Goal: Transaction & Acquisition: Purchase product/service

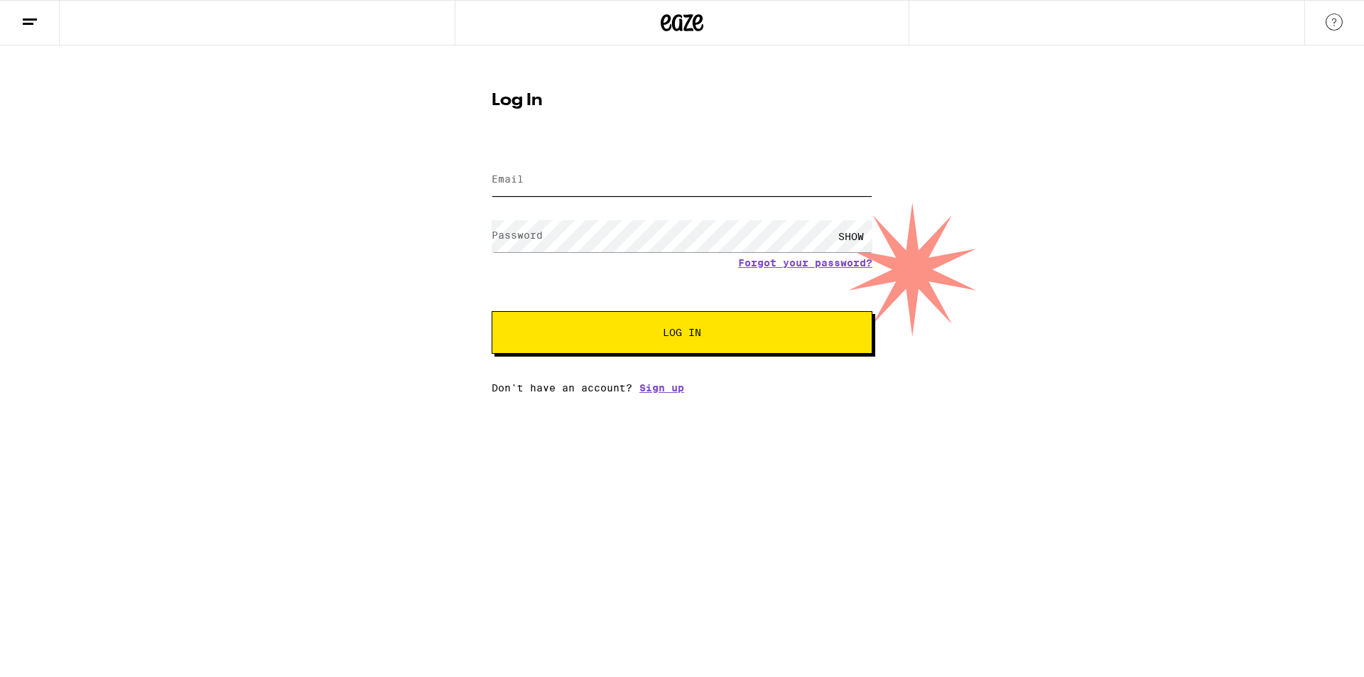
type input "[EMAIL_ADDRESS][DOMAIN_NAME]"
click at [680, 330] on span "Log In" at bounding box center [682, 332] width 38 height 10
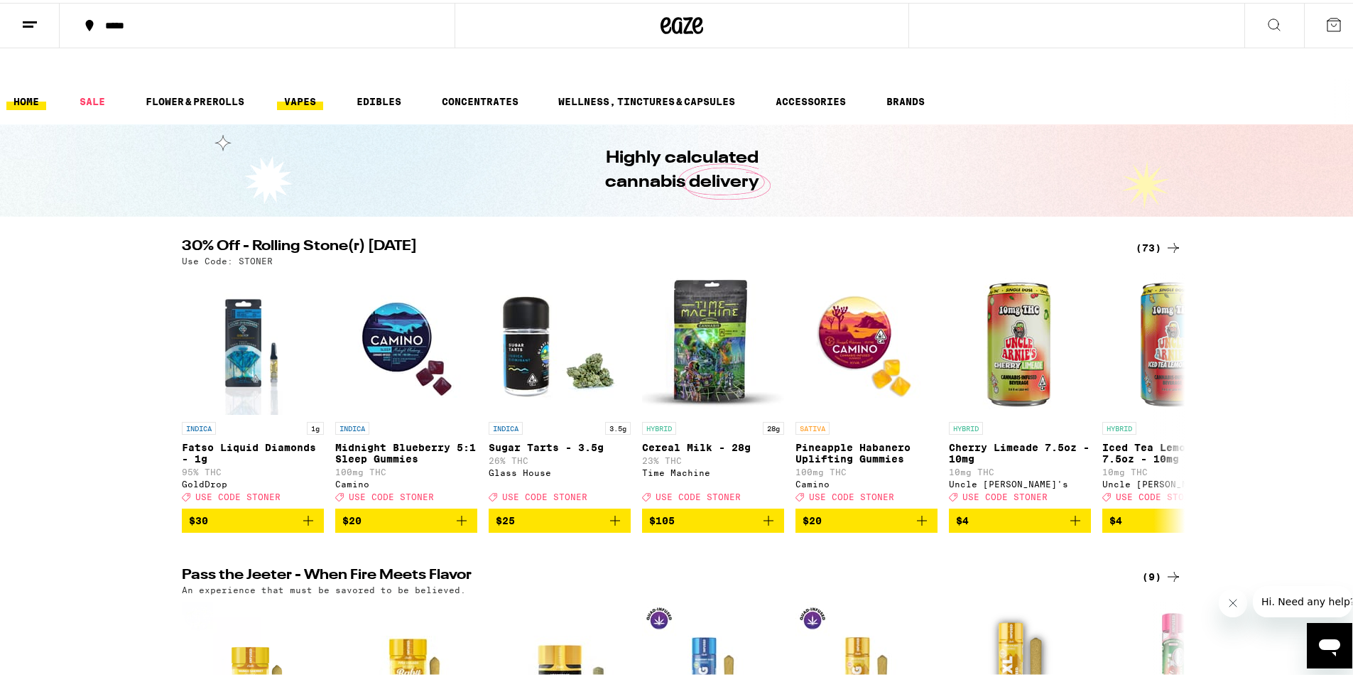
click at [295, 90] on link "VAPES" at bounding box center [300, 98] width 46 height 17
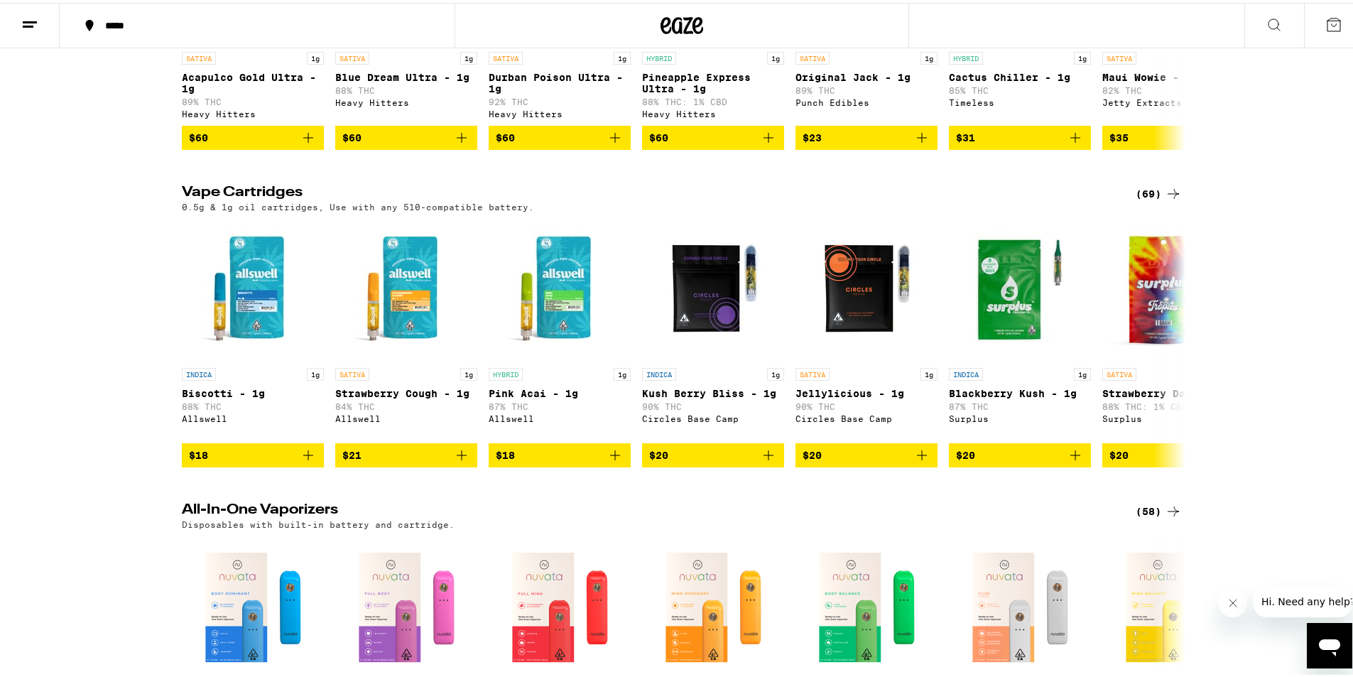
scroll to position [355, 0]
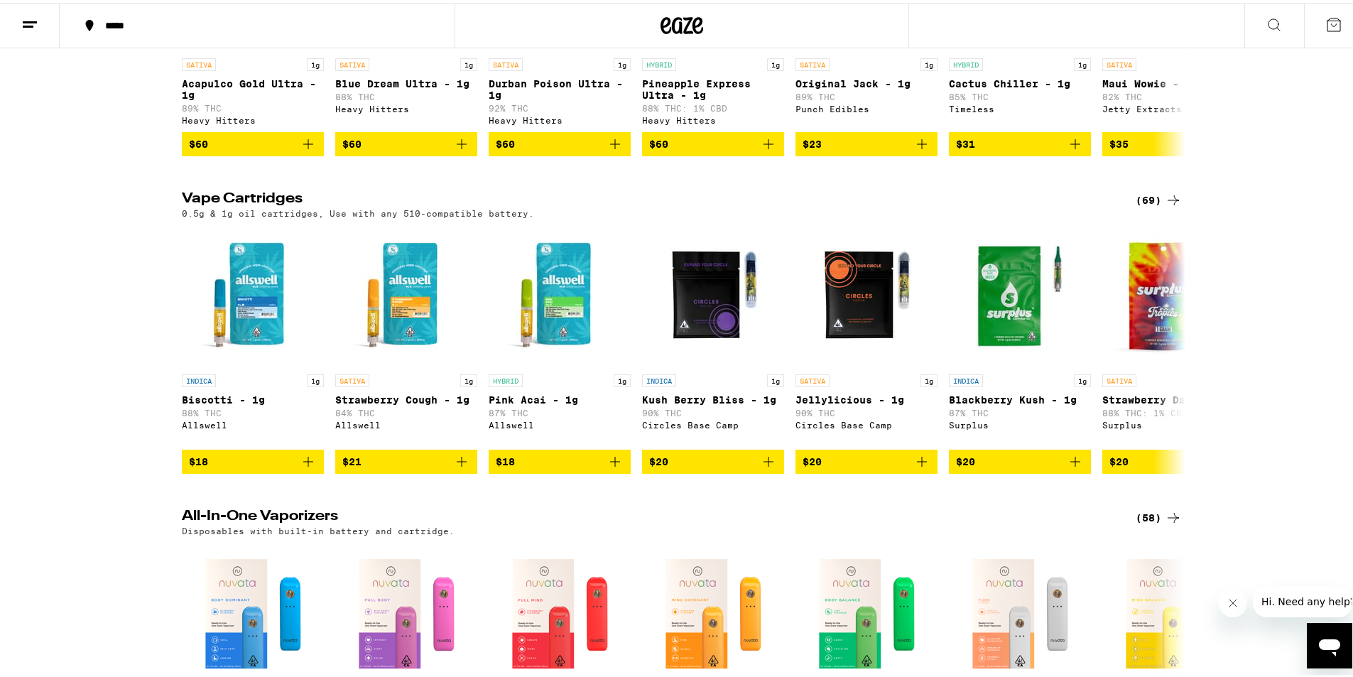
click at [1165, 189] on icon at bounding box center [1173, 197] width 17 height 17
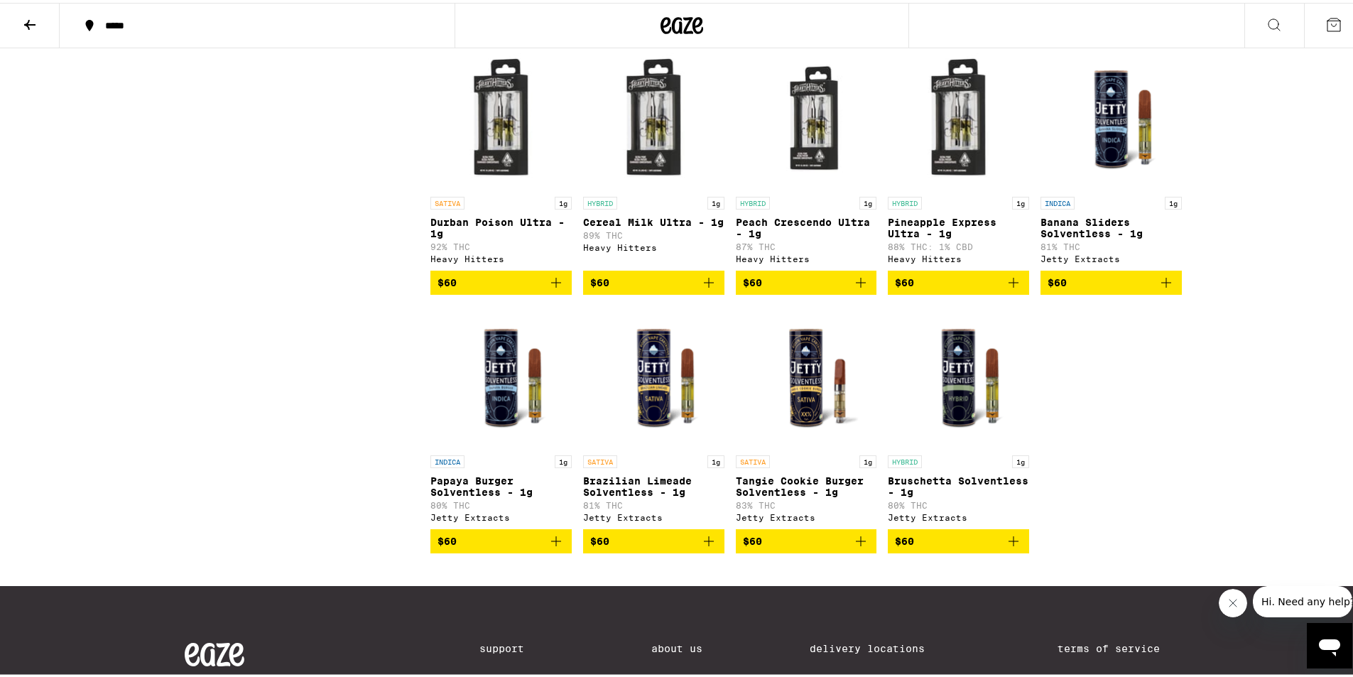
scroll to position [3089, 0]
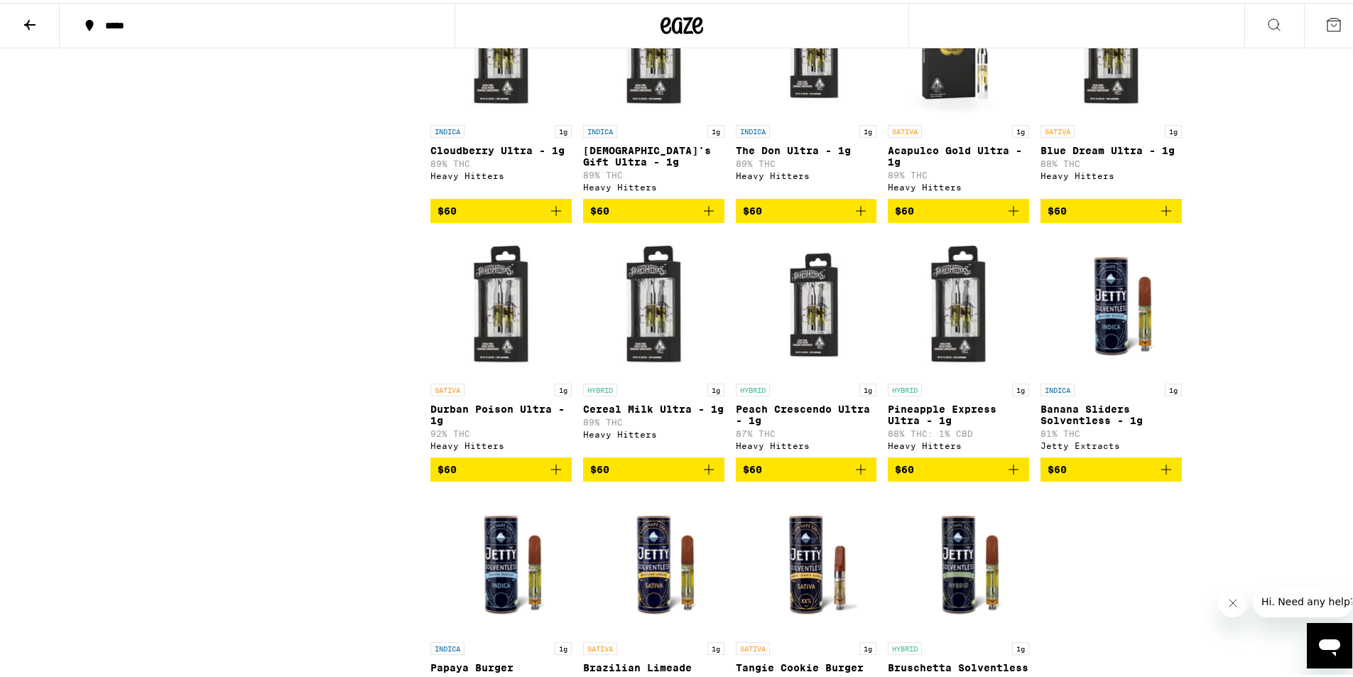
click at [551, 475] on icon "Add to bag" at bounding box center [556, 466] width 17 height 17
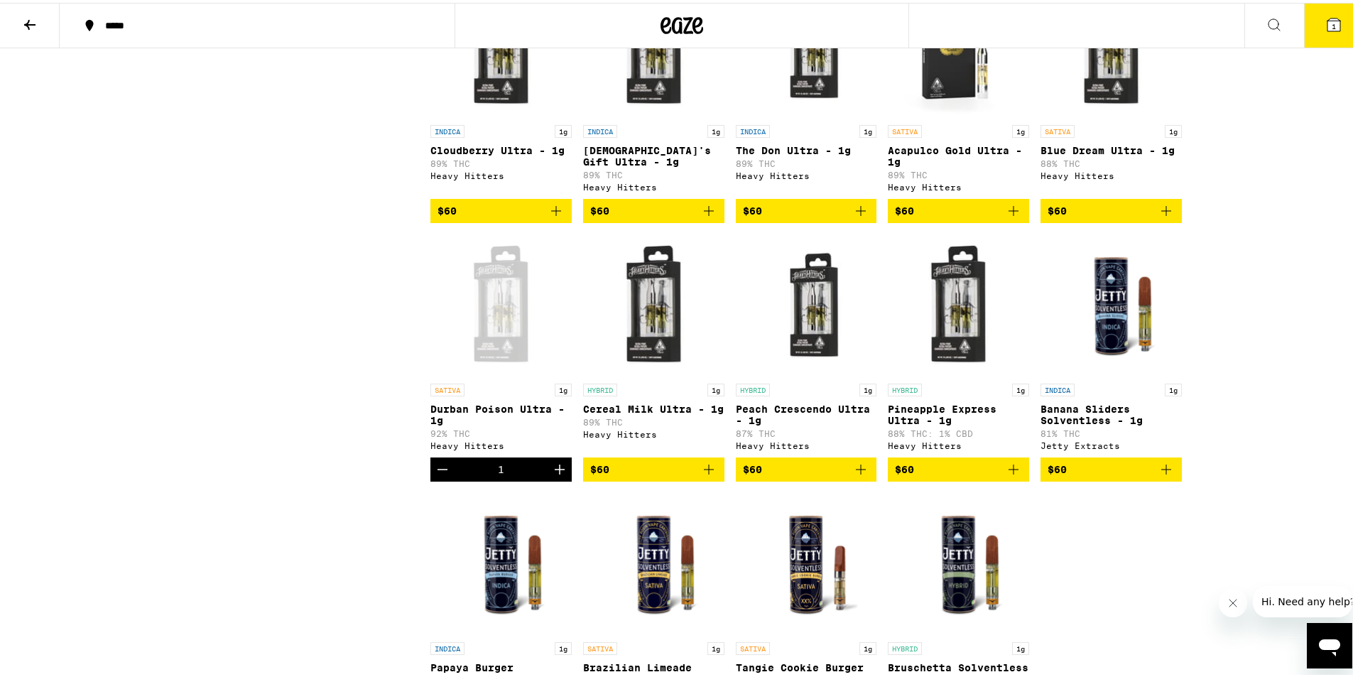
click at [1161, 213] on icon "Add to bag" at bounding box center [1166, 208] width 10 height 10
click at [1007, 217] on icon "Add to bag" at bounding box center [1013, 208] width 17 height 17
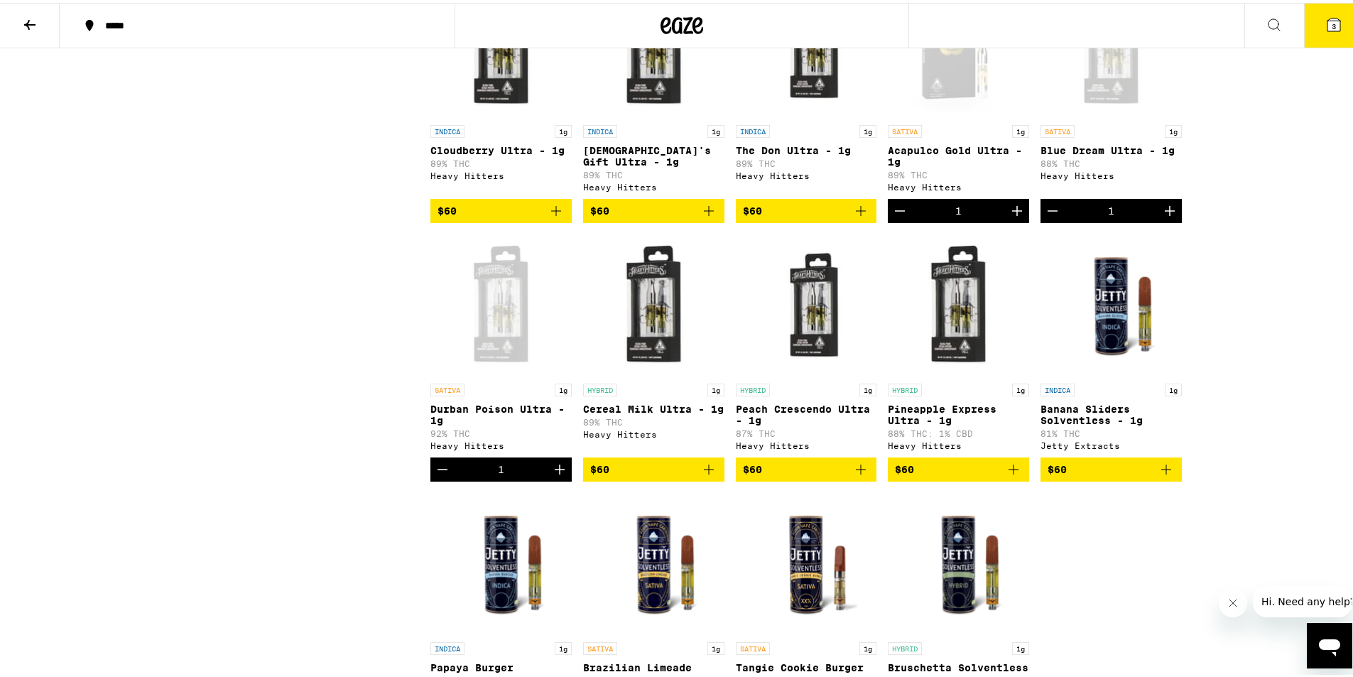
click at [1009, 217] on icon "Increment" at bounding box center [1017, 208] width 17 height 17
click at [1165, 213] on icon "Increment" at bounding box center [1170, 208] width 10 height 10
click at [558, 475] on icon "Increment" at bounding box center [559, 466] width 17 height 17
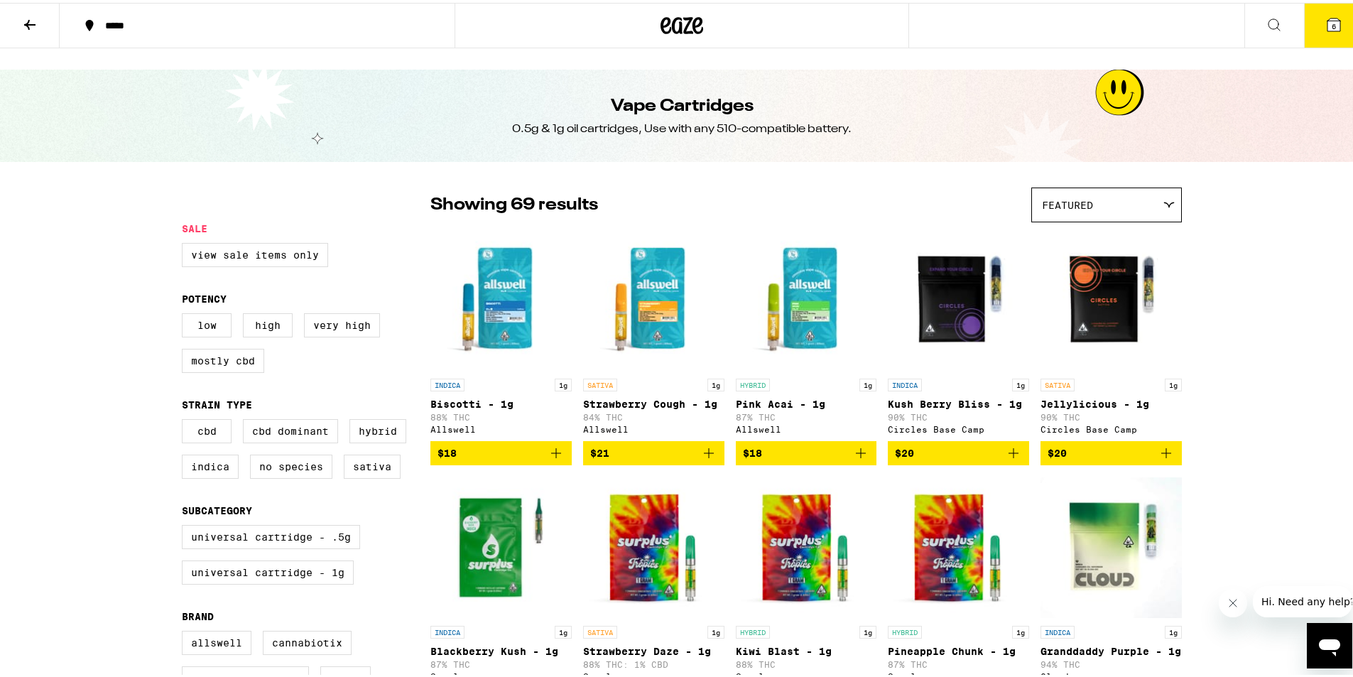
scroll to position [0, 0]
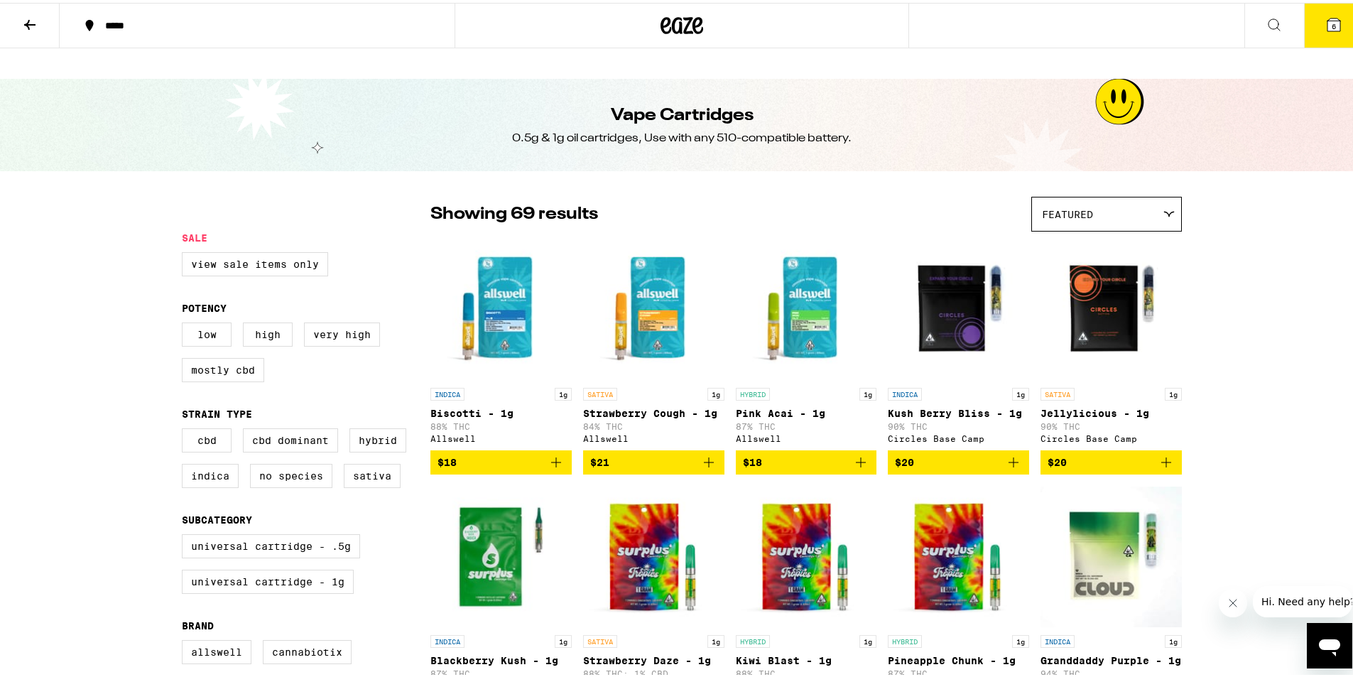
click at [30, 28] on icon at bounding box center [29, 21] width 17 height 17
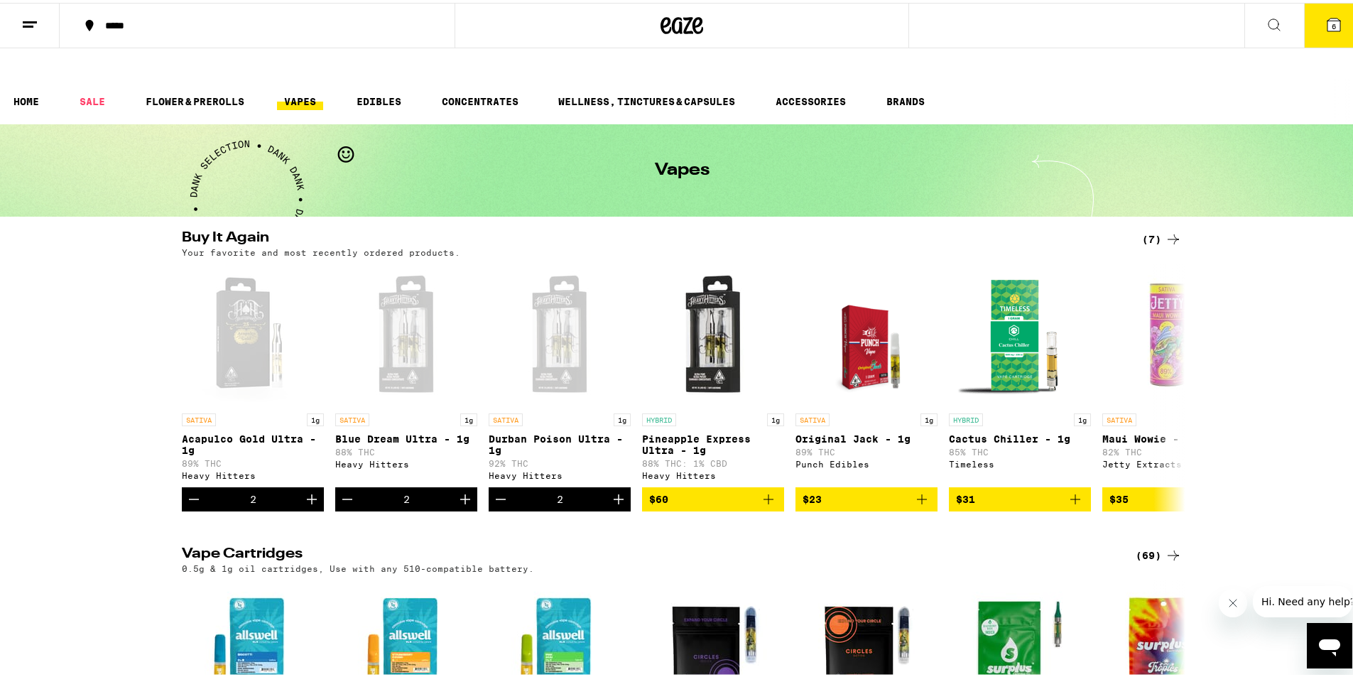
click at [123, 23] on div "*****" at bounding box center [264, 23] width 332 height 10
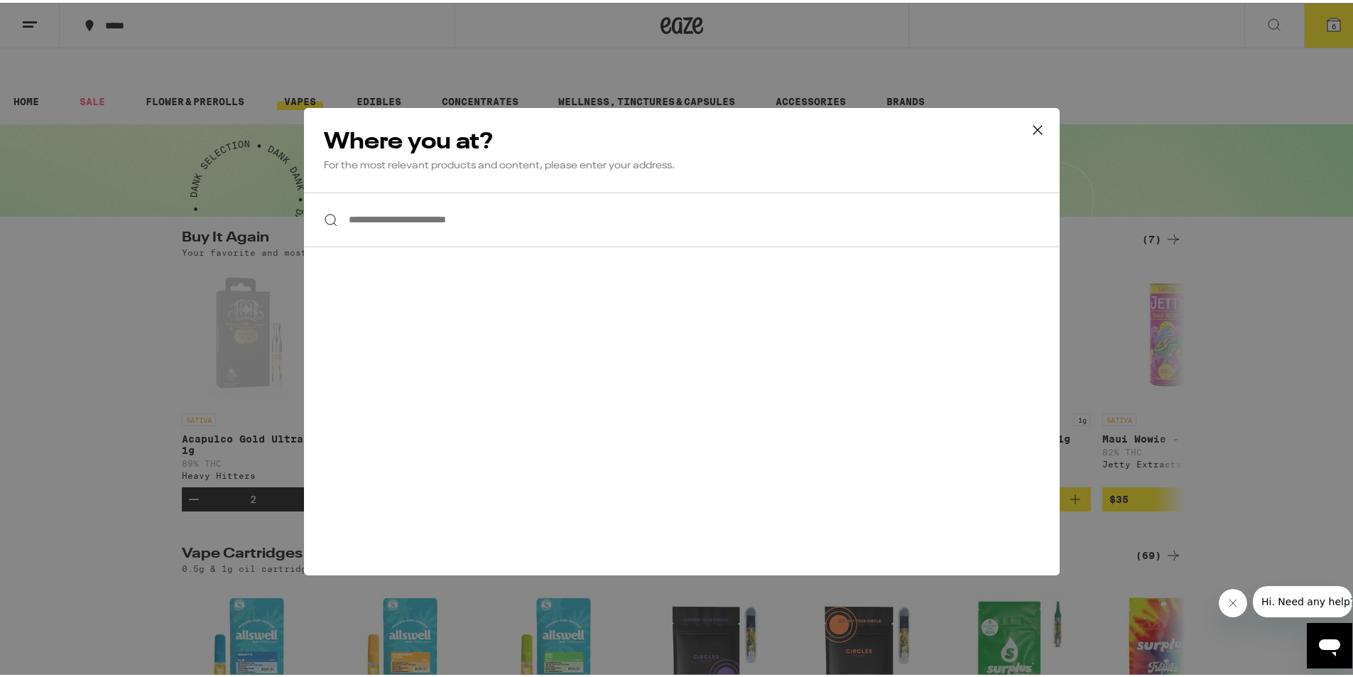
click at [424, 212] on input "**********" at bounding box center [682, 217] width 756 height 55
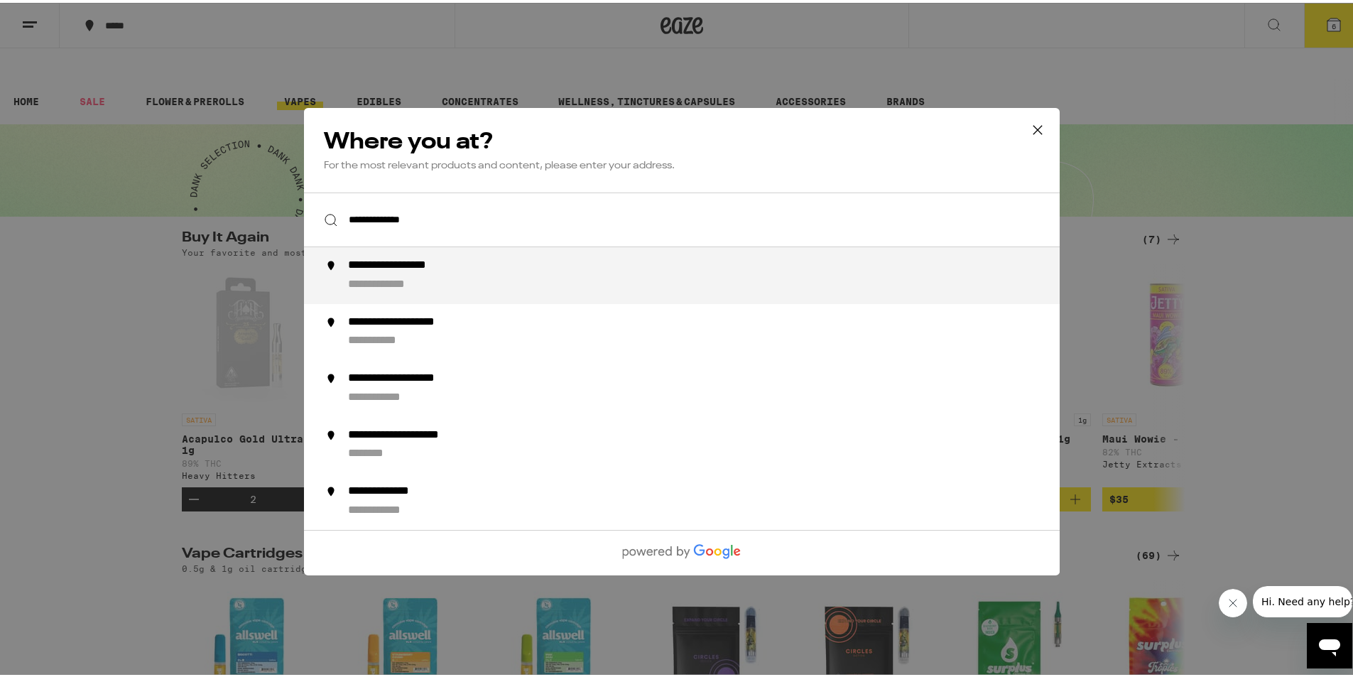
click at [416, 287] on div "**********" at bounding box center [395, 281] width 95 height 15
type input "**********"
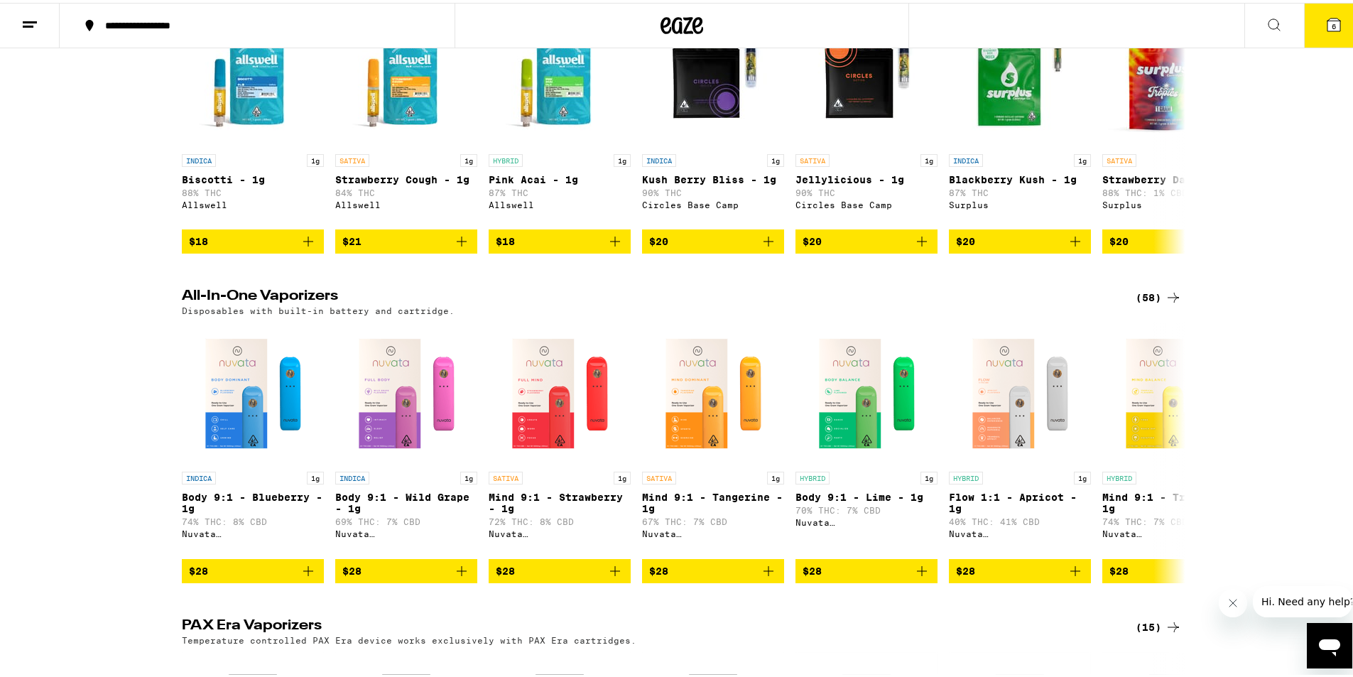
scroll to position [568, 0]
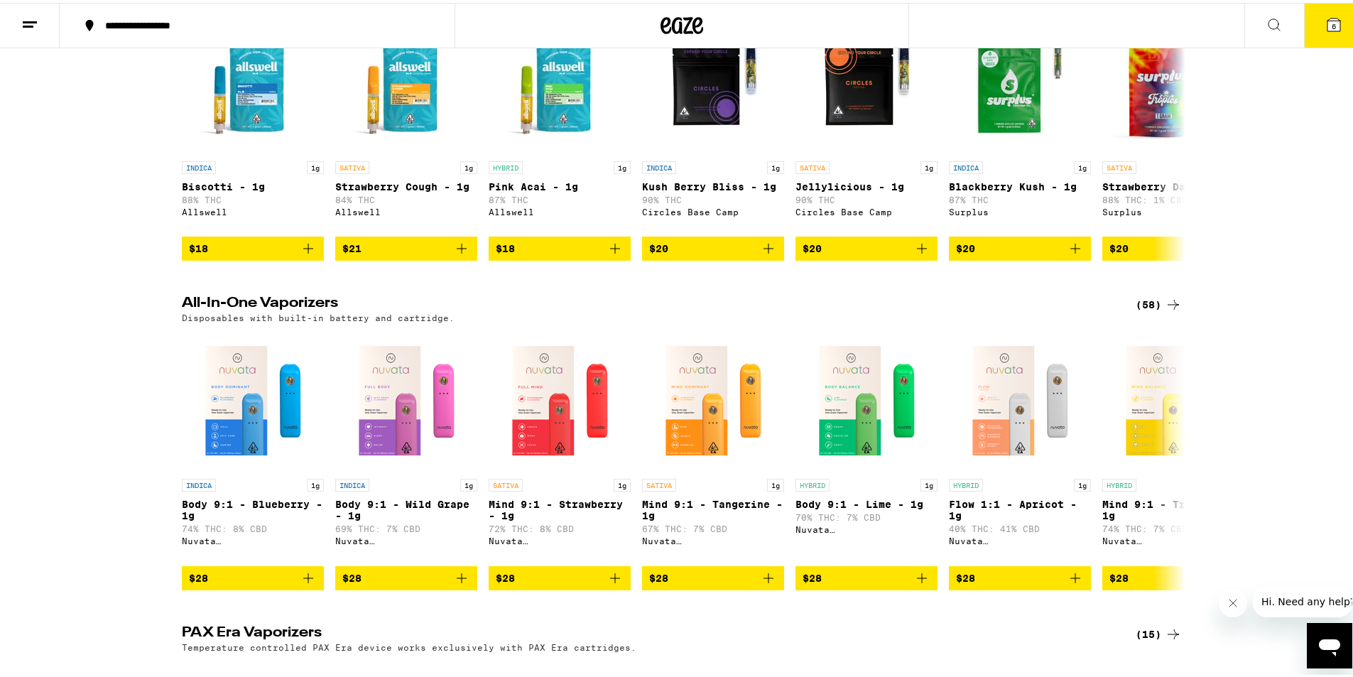
click at [1147, 310] on div "Disposables with built-in battery and cartridge." at bounding box center [682, 314] width 1000 height 9
click at [1151, 293] on div "(58)" at bounding box center [1159, 301] width 46 height 17
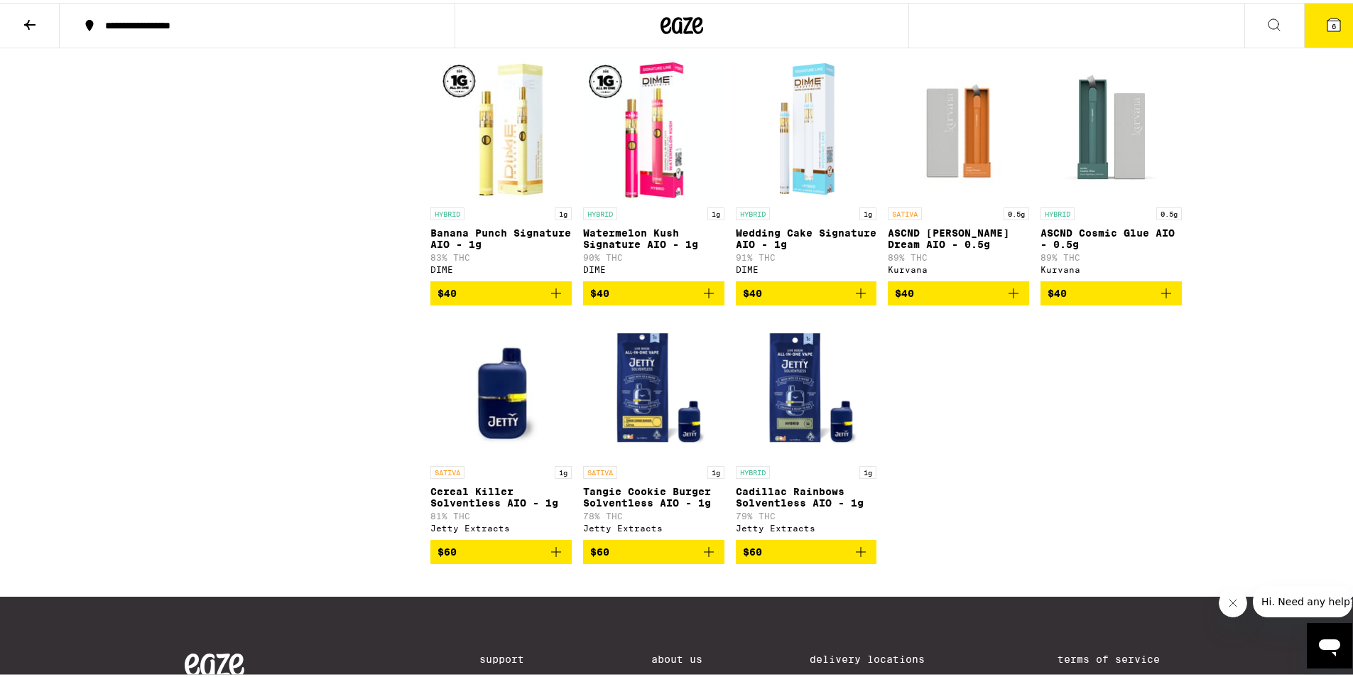
scroll to position [2666, 0]
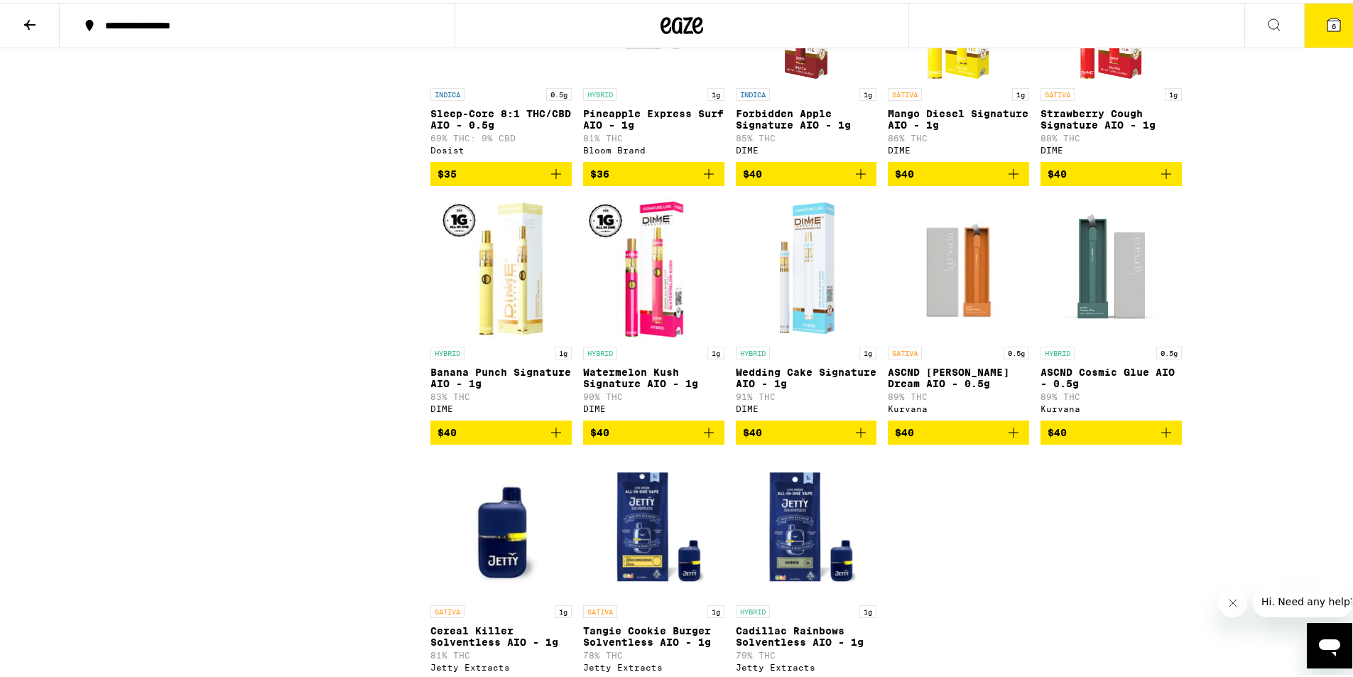
click at [944, 411] on div "SATIVA 0.5g ASCND [PERSON_NAME] Dream AIO - 0.5g 89% THC Kurvana" at bounding box center [958, 377] width 141 height 67
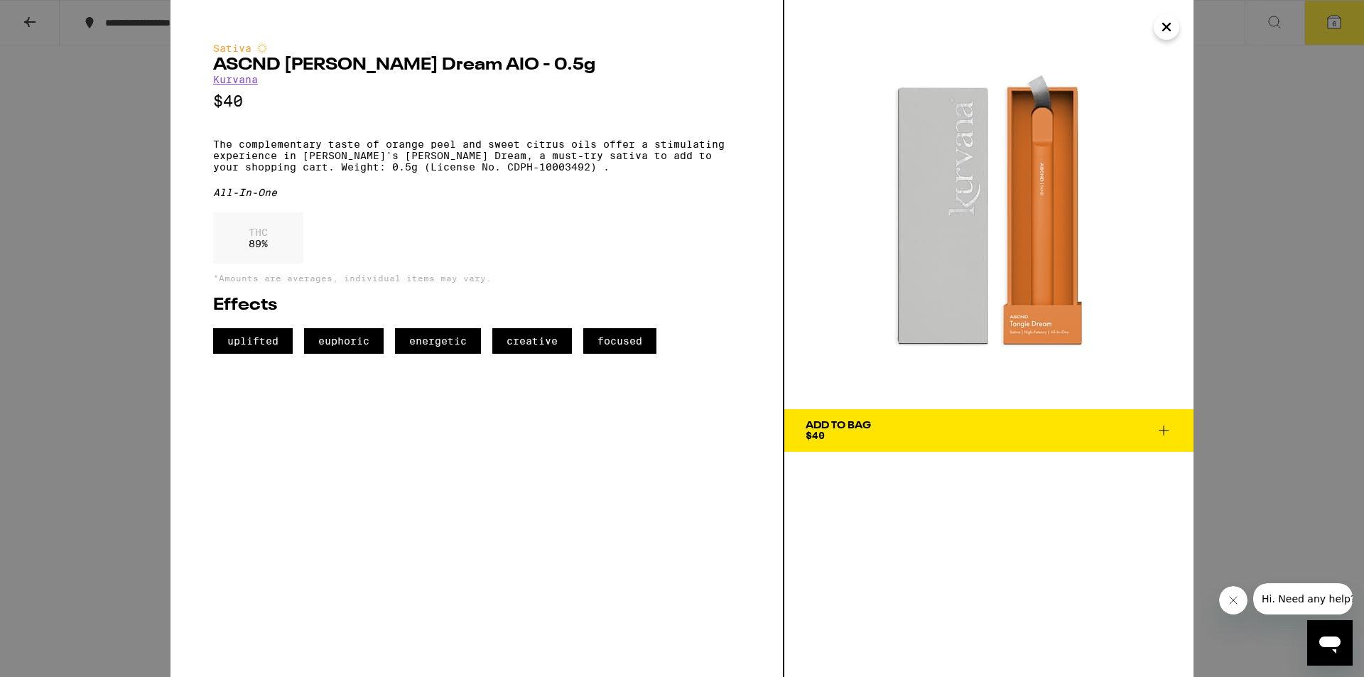
click at [1168, 28] on icon "Close" at bounding box center [1166, 26] width 7 height 7
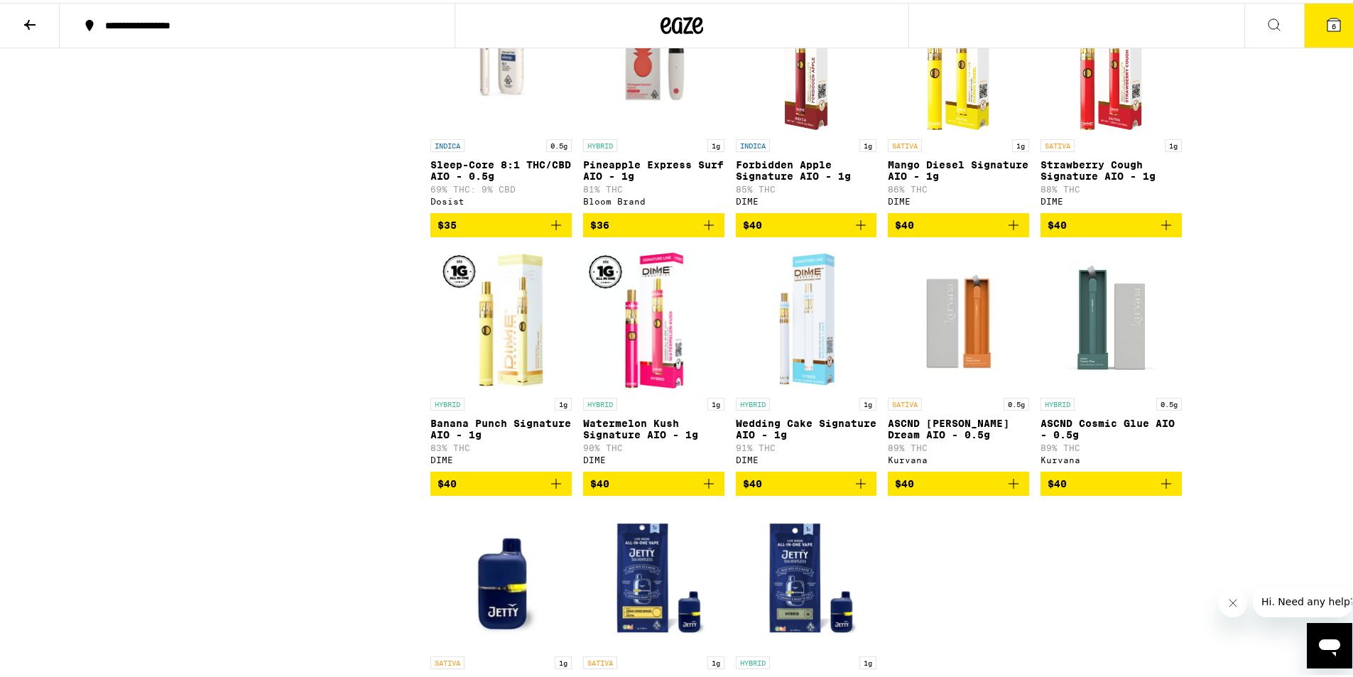
scroll to position [2524, 0]
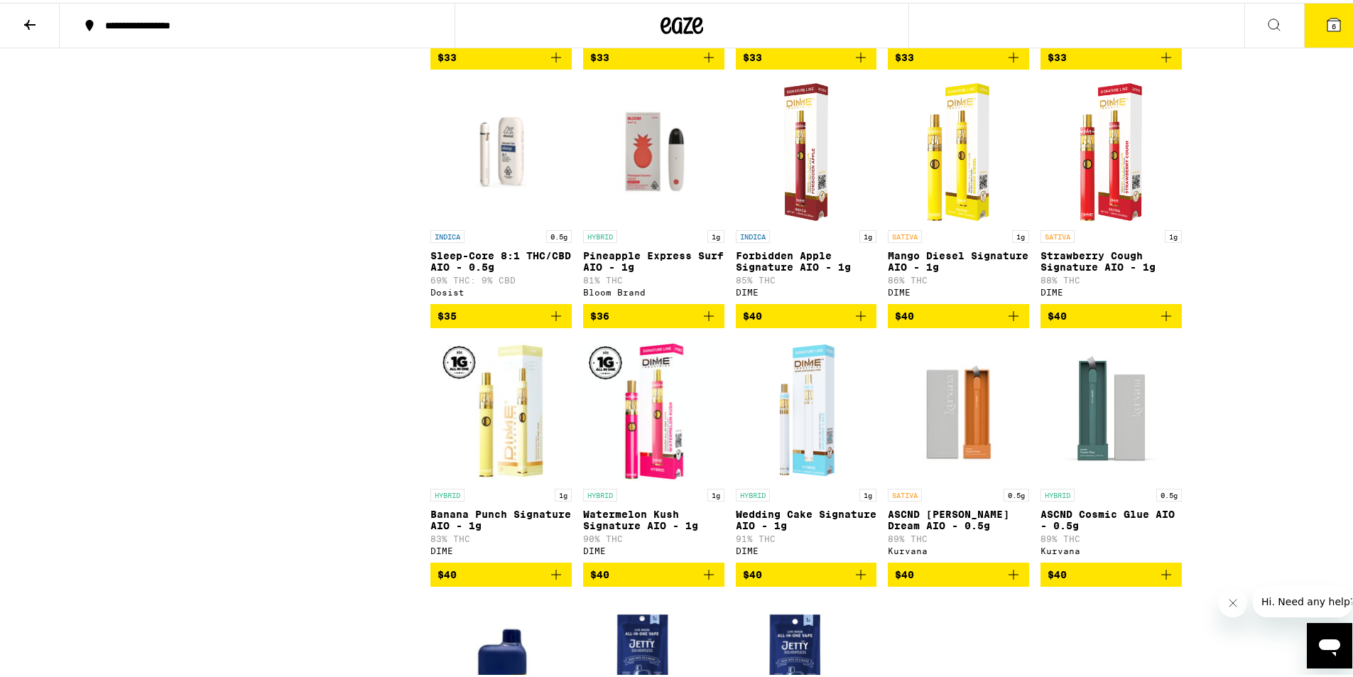
click at [946, 270] on p "Mango Diesel Signature AIO - 1g" at bounding box center [958, 258] width 141 height 23
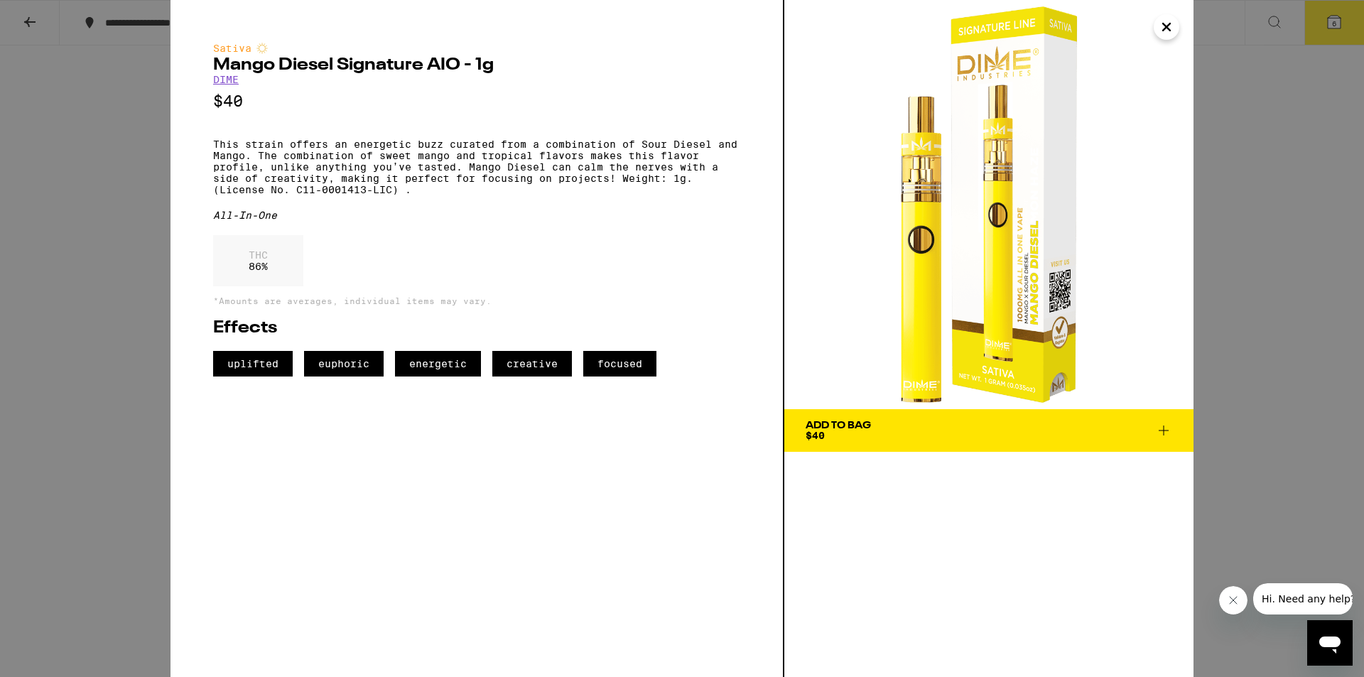
click at [1163, 431] on icon at bounding box center [1163, 430] width 17 height 17
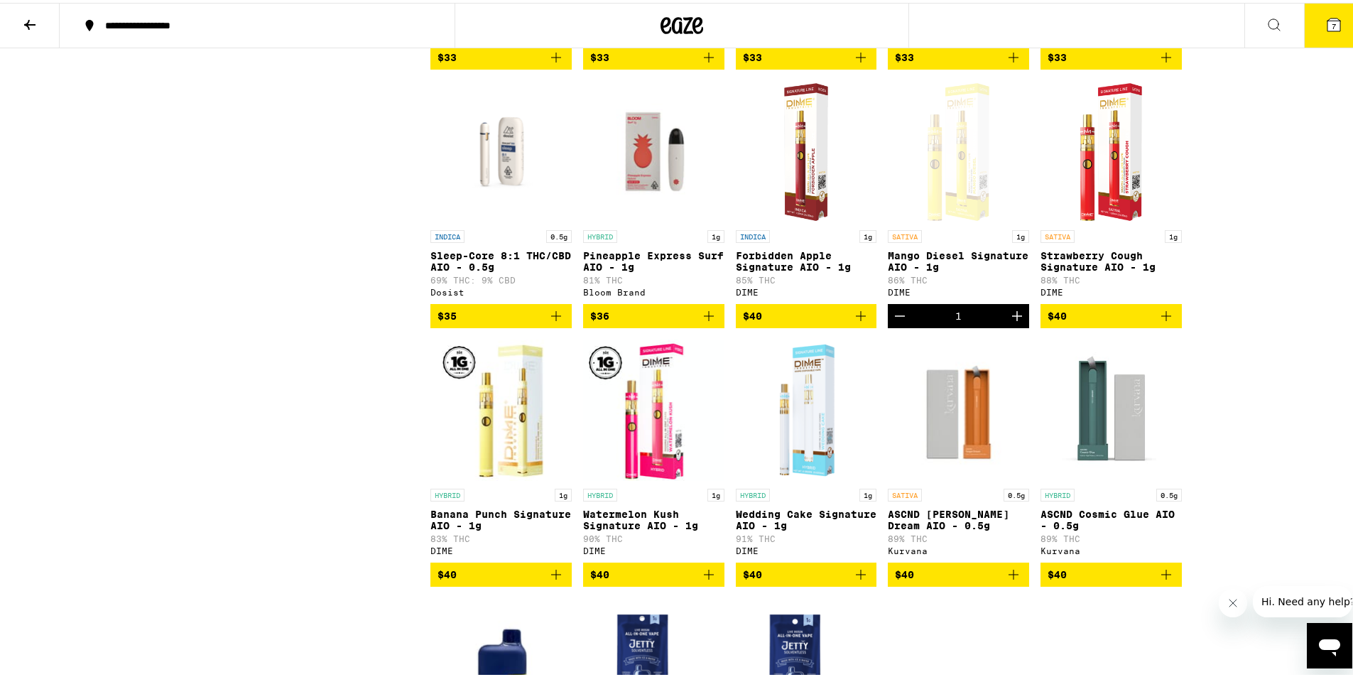
click at [1085, 270] on p "Strawberry Cough Signature AIO - 1g" at bounding box center [1111, 258] width 141 height 23
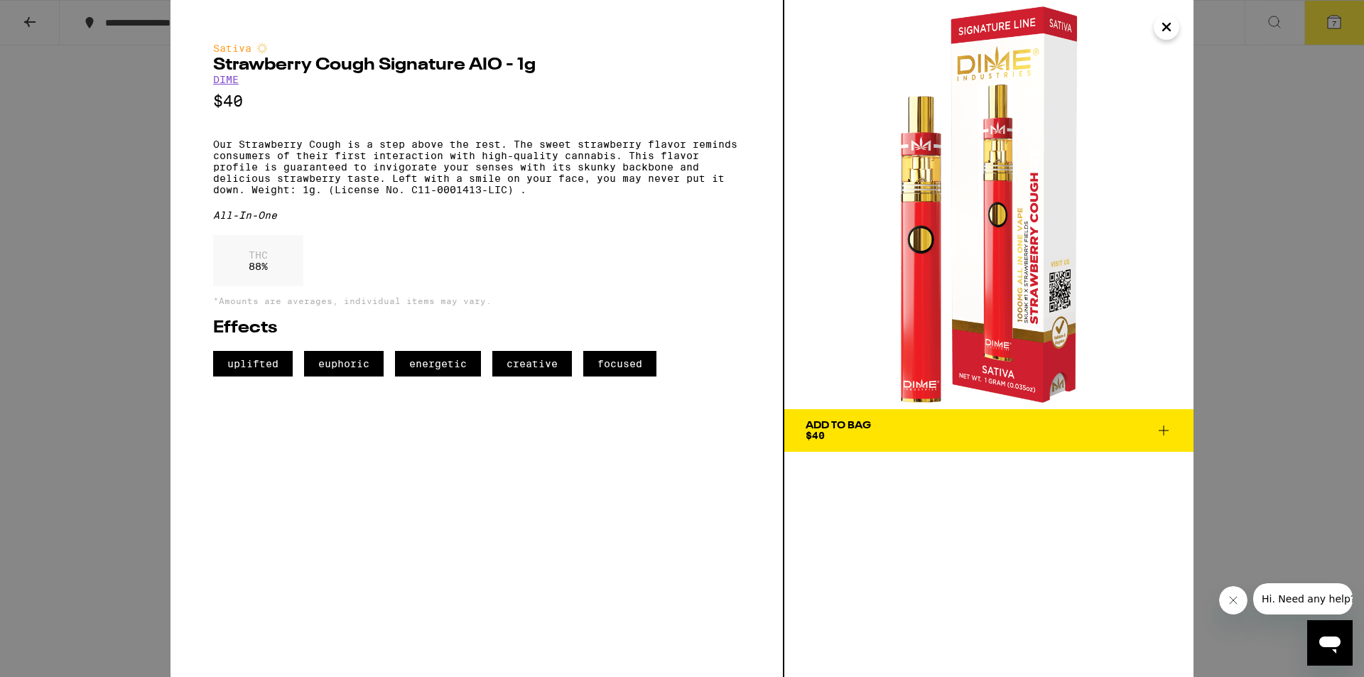
click at [1163, 426] on icon at bounding box center [1163, 430] width 10 height 10
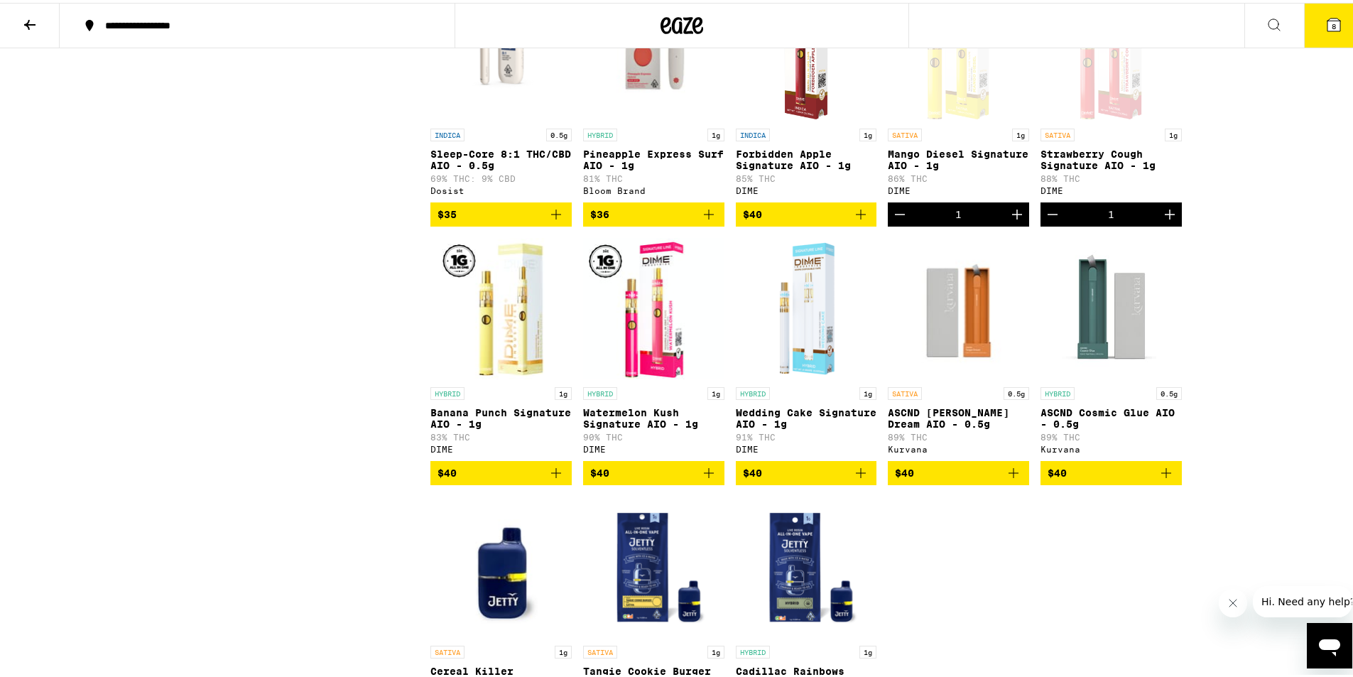
scroll to position [2524, 0]
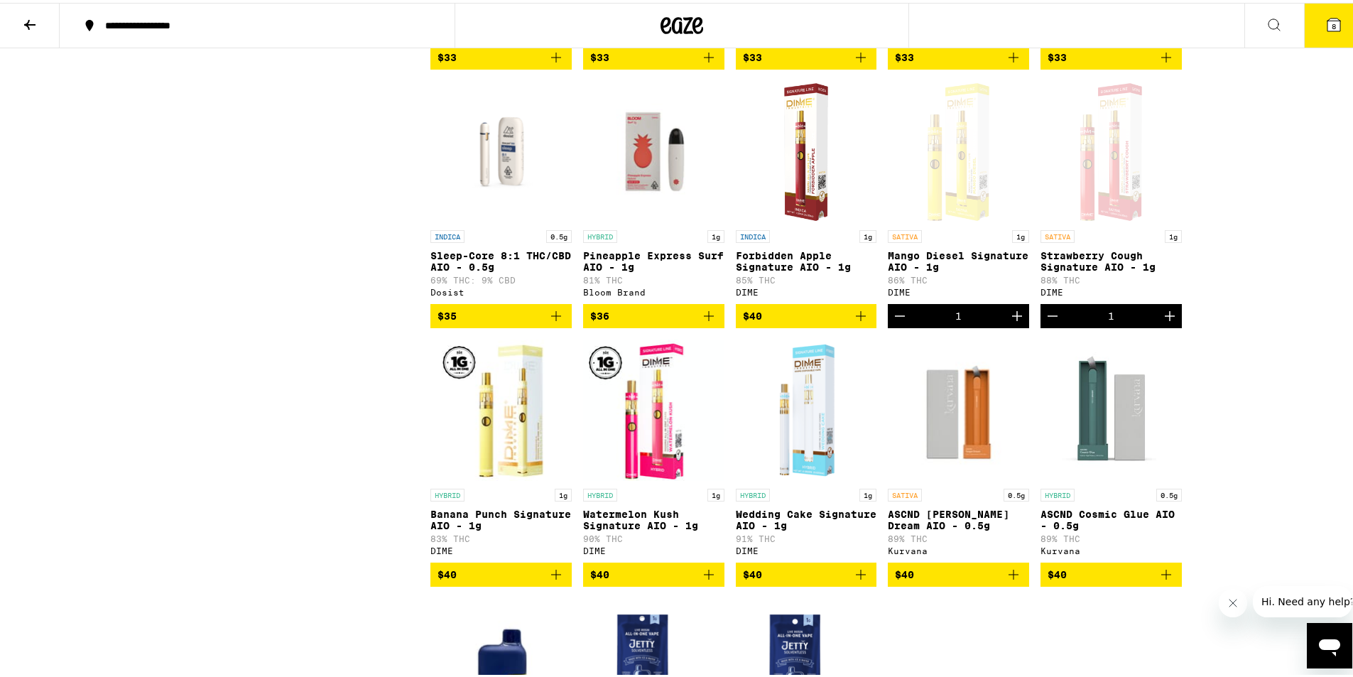
click at [767, 528] on p "Wedding Cake Signature AIO - 1g" at bounding box center [806, 517] width 141 height 23
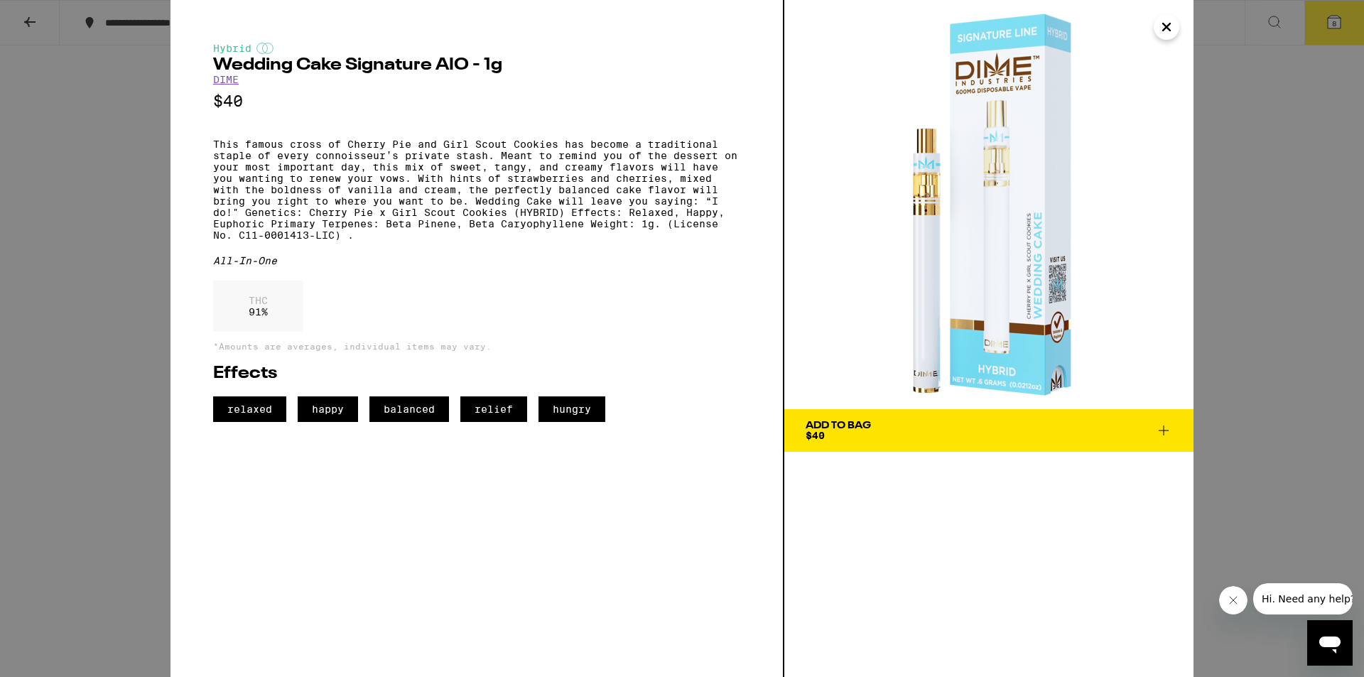
click at [1171, 28] on icon "Close" at bounding box center [1166, 26] width 17 height 21
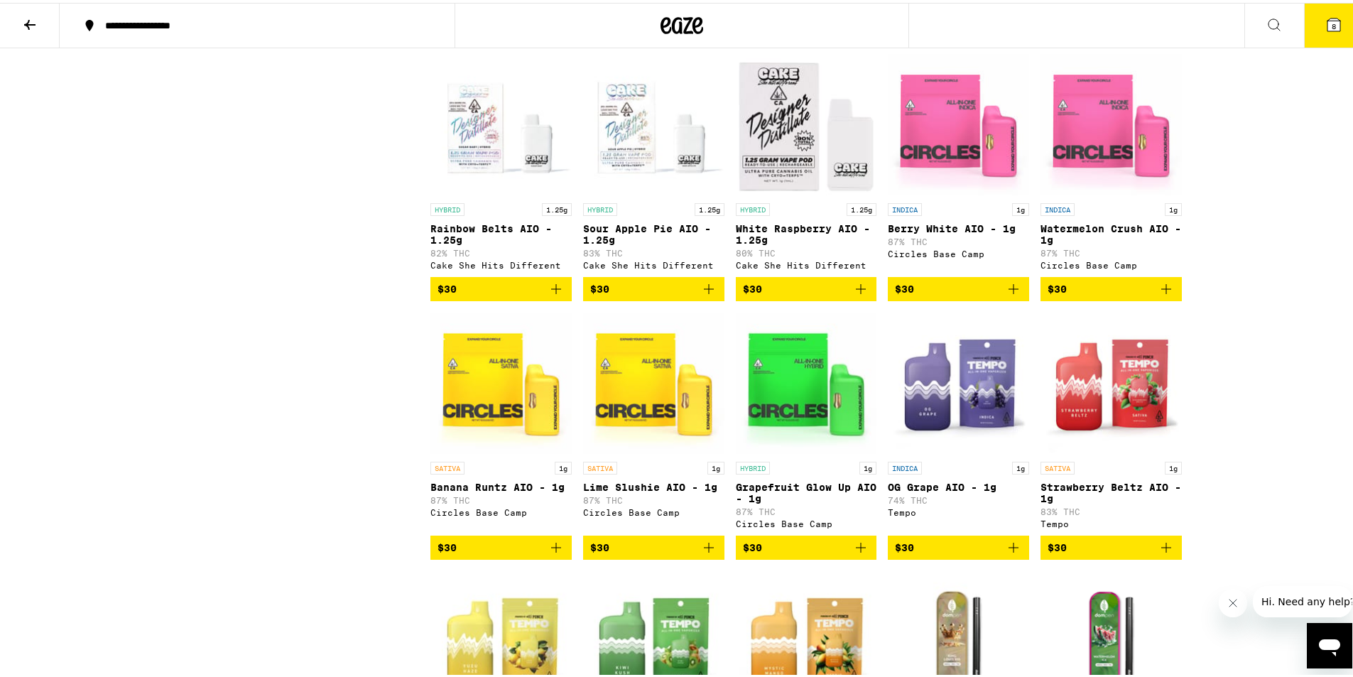
scroll to position [961, 0]
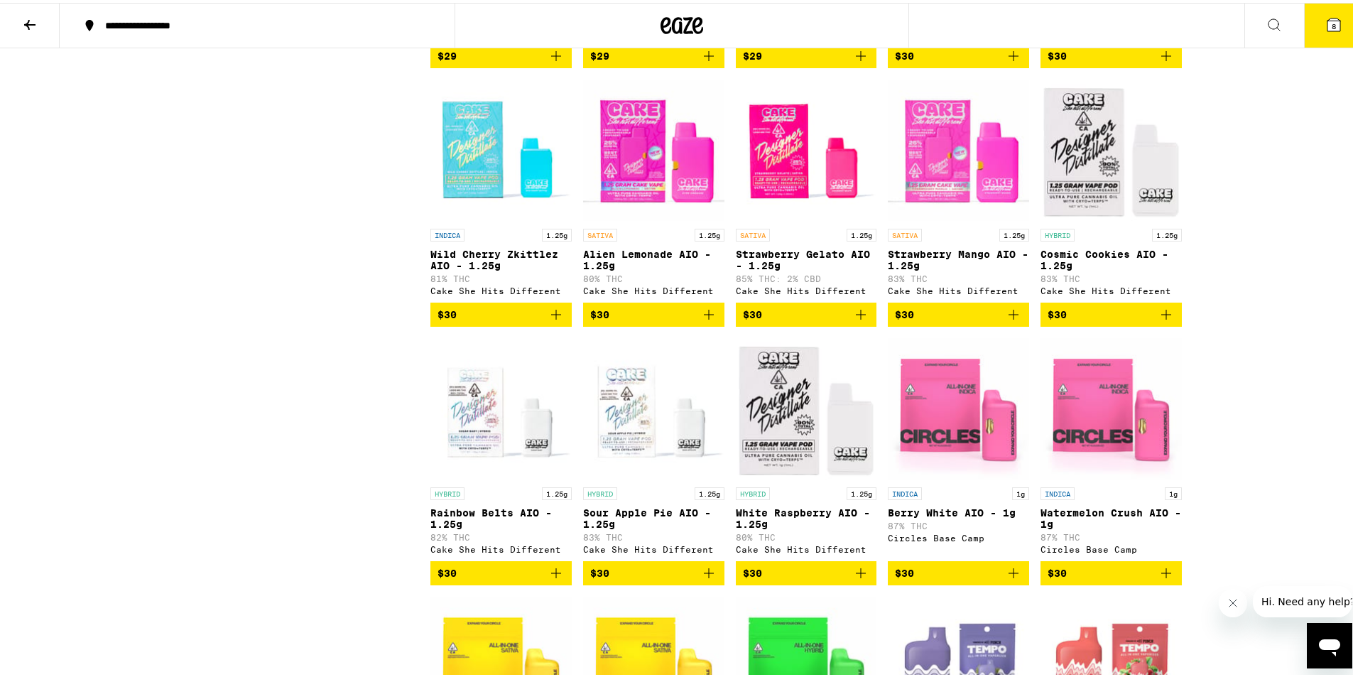
click at [24, 23] on icon at bounding box center [29, 21] width 17 height 17
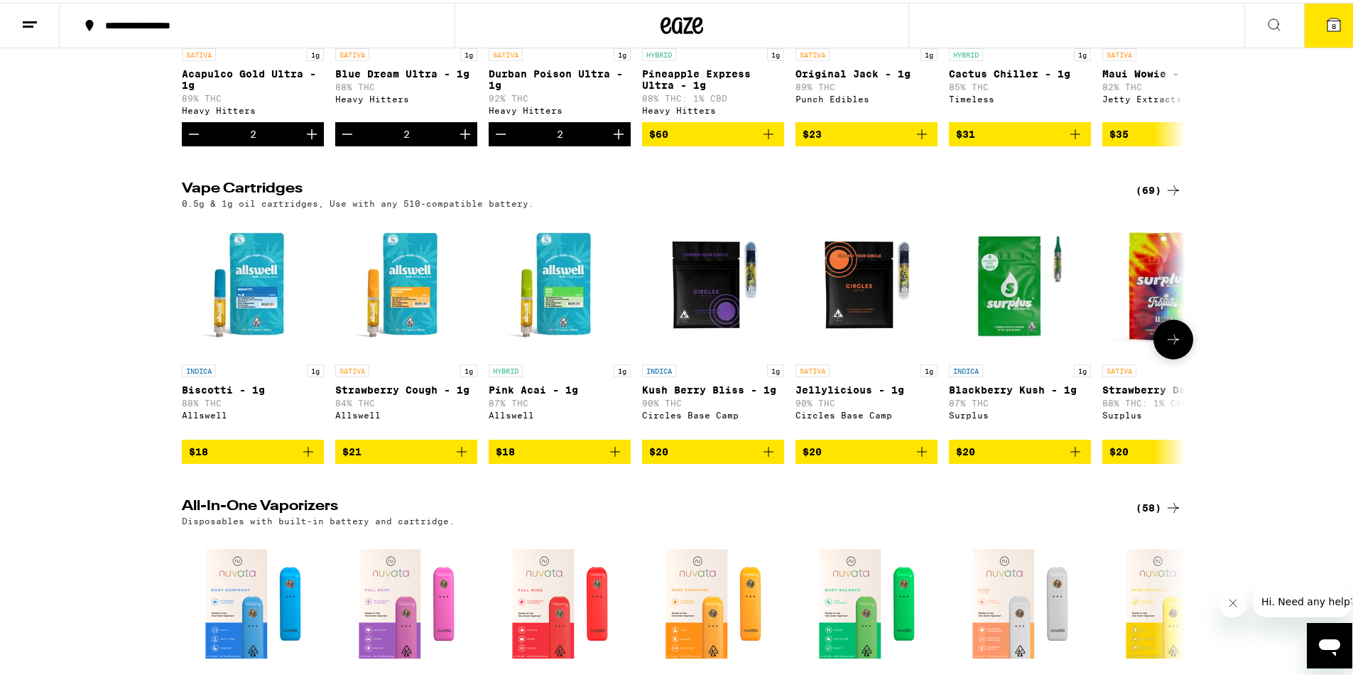
scroll to position [284, 0]
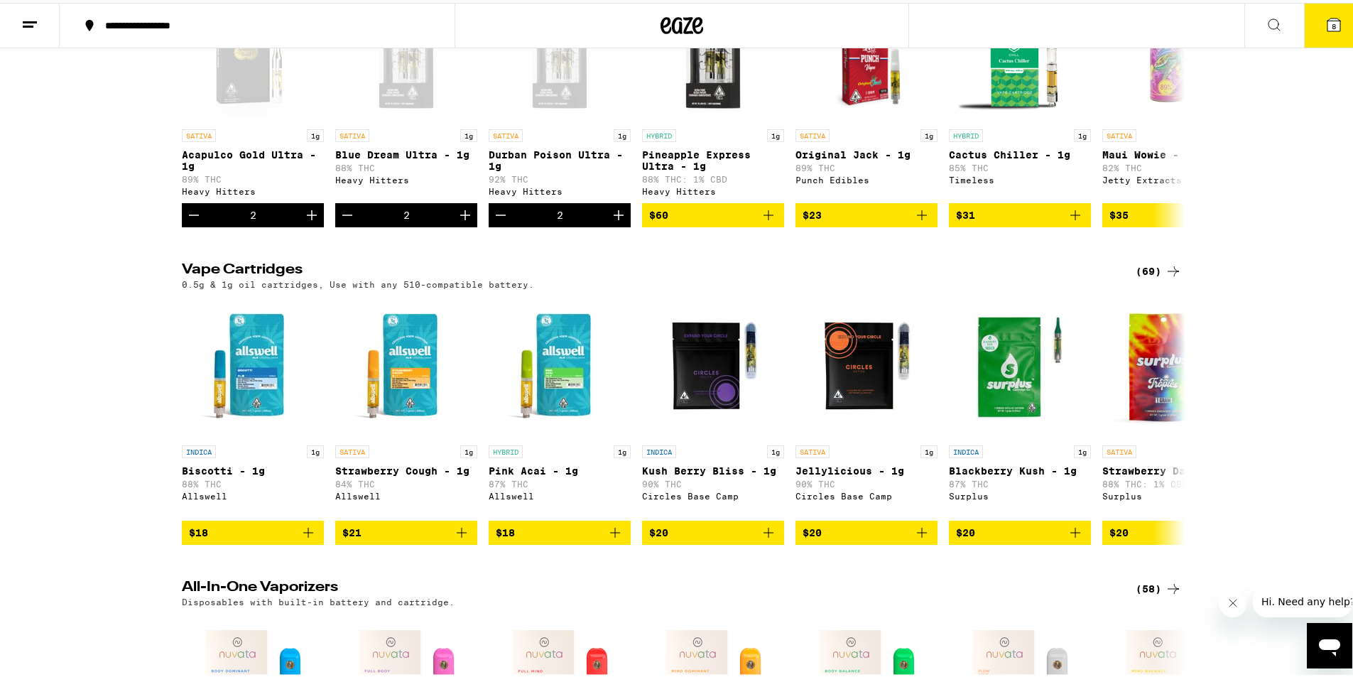
click at [1151, 260] on div "(69)" at bounding box center [1159, 268] width 46 height 17
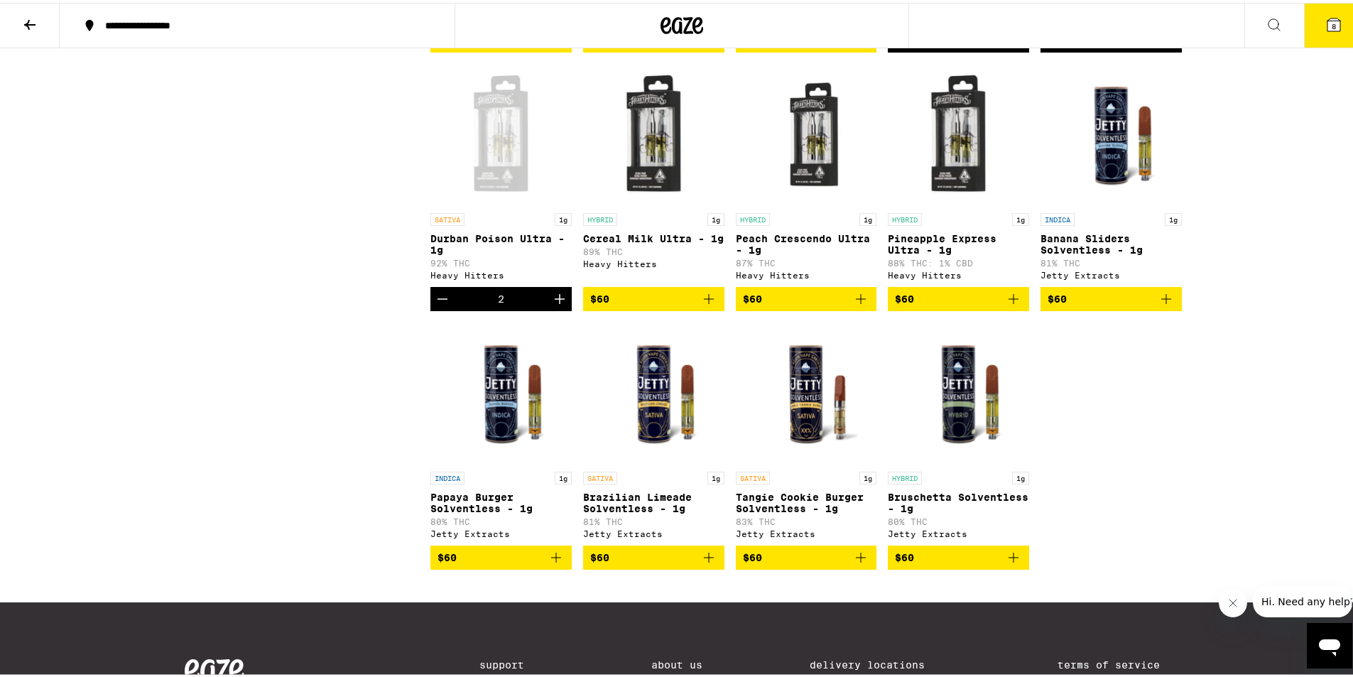
scroll to position [3515, 0]
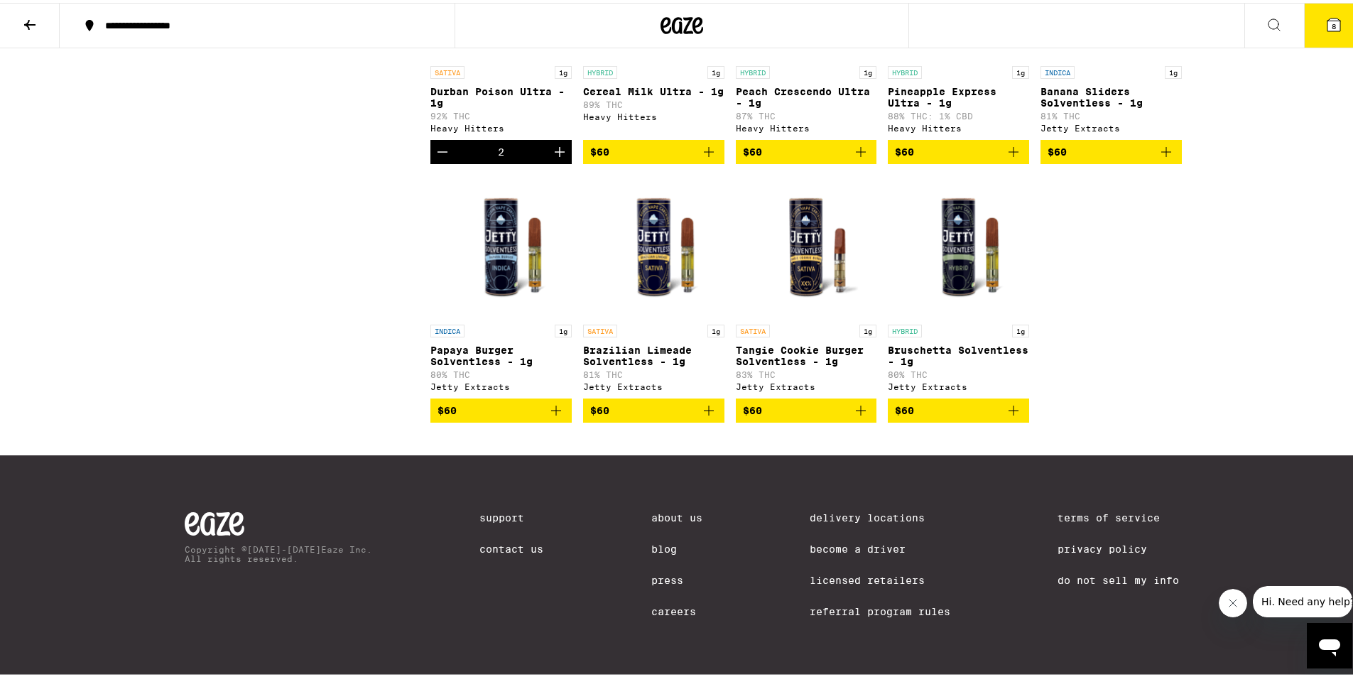
click at [643, 342] on p "Brazilian Limeade Solventless - 1g" at bounding box center [653, 353] width 141 height 23
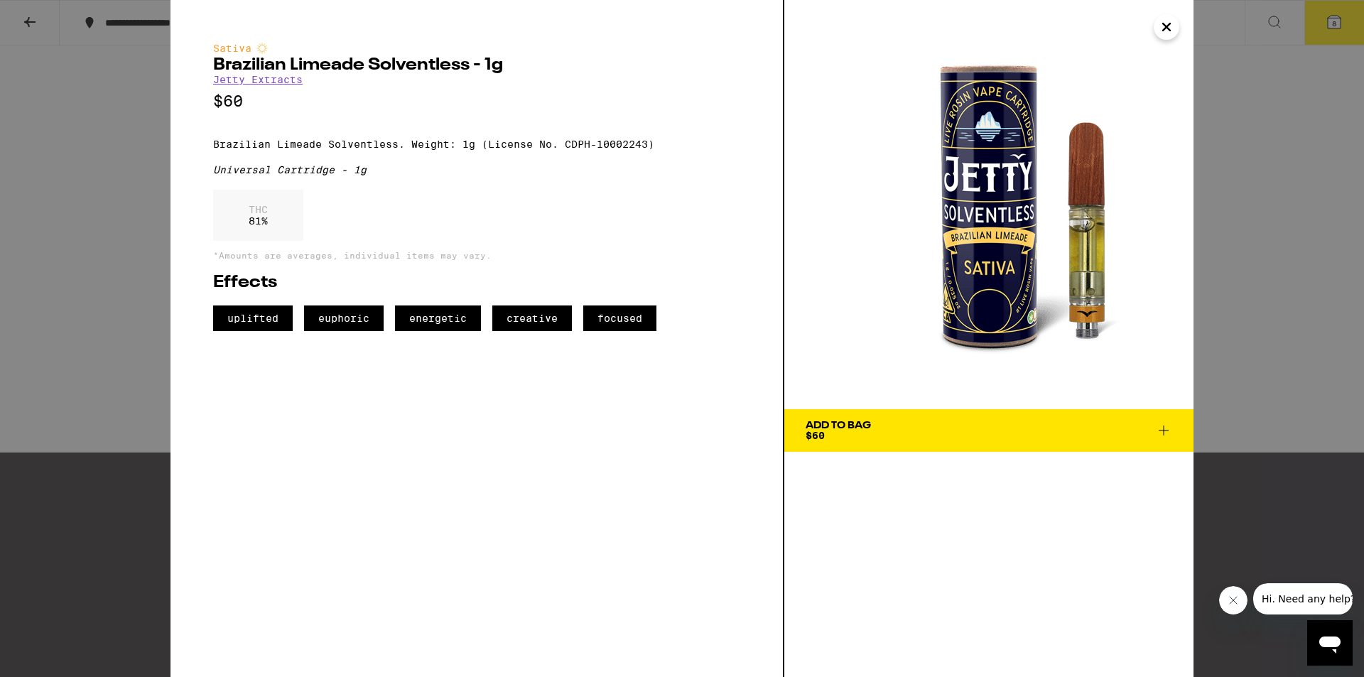
click at [1166, 24] on icon "Close" at bounding box center [1166, 26] width 17 height 21
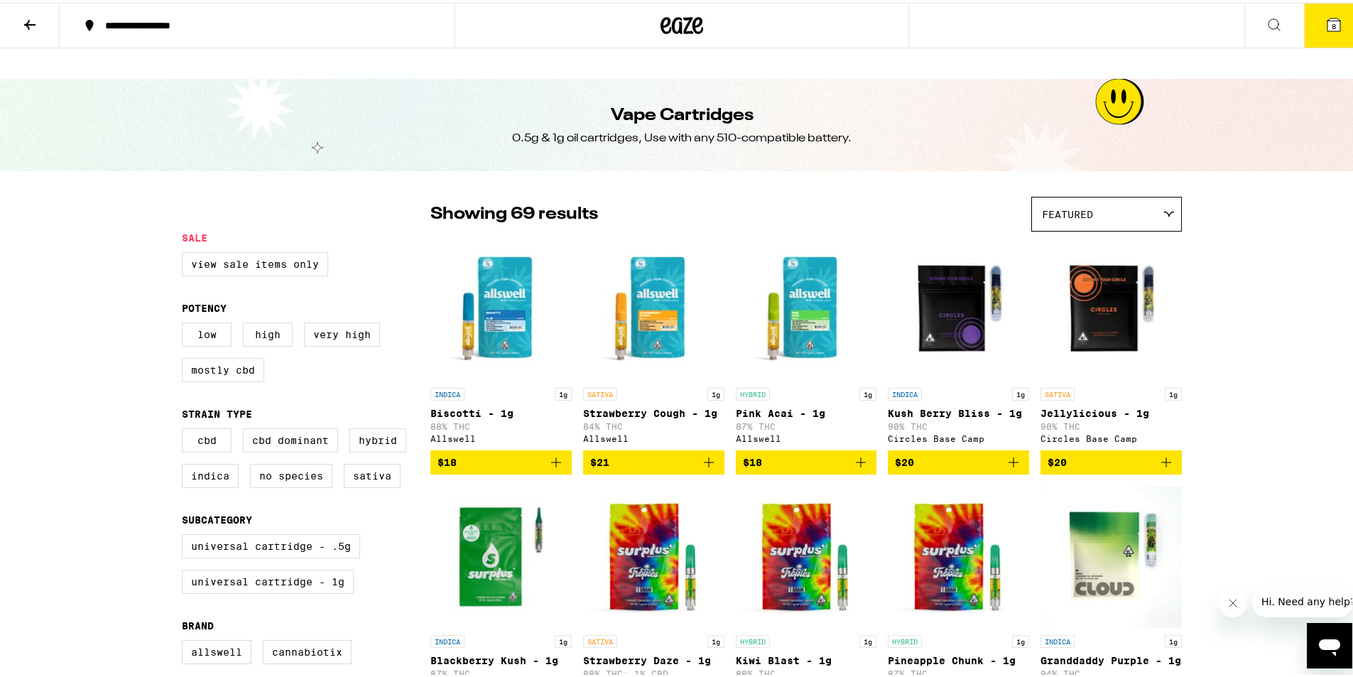
click at [1328, 20] on icon at bounding box center [1334, 22] width 13 height 13
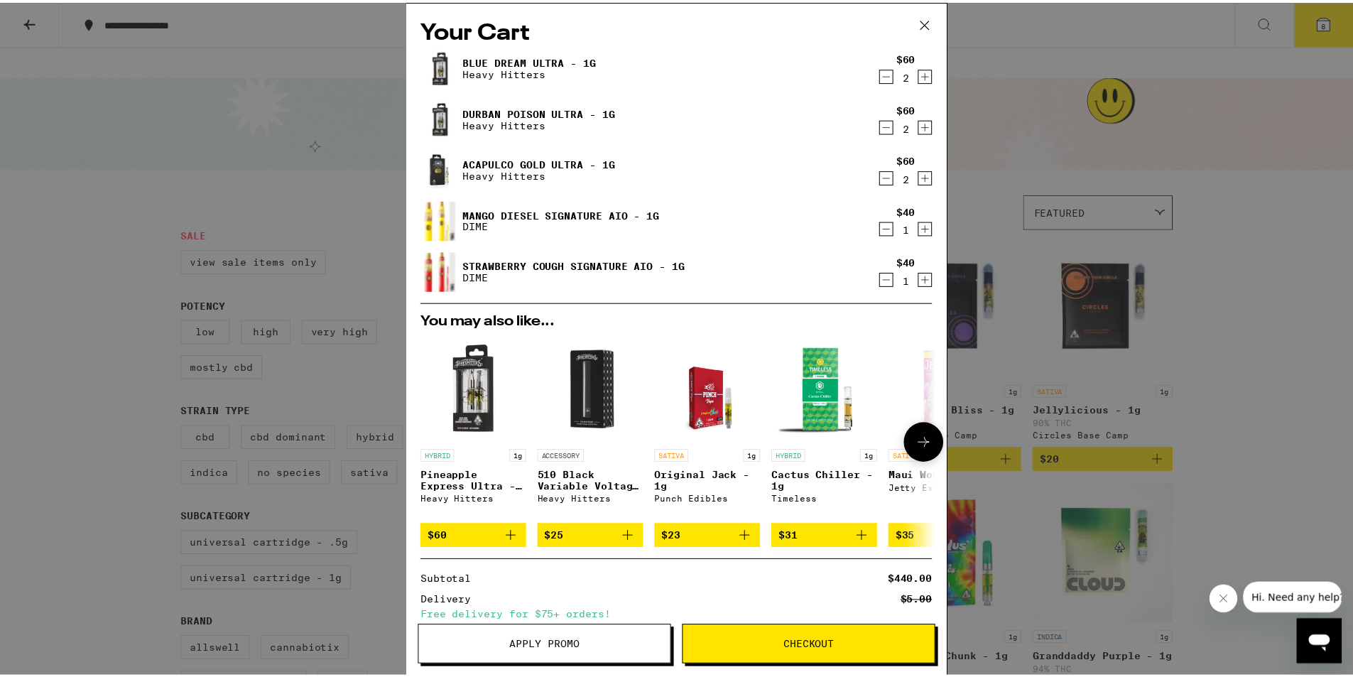
scroll to position [132, 0]
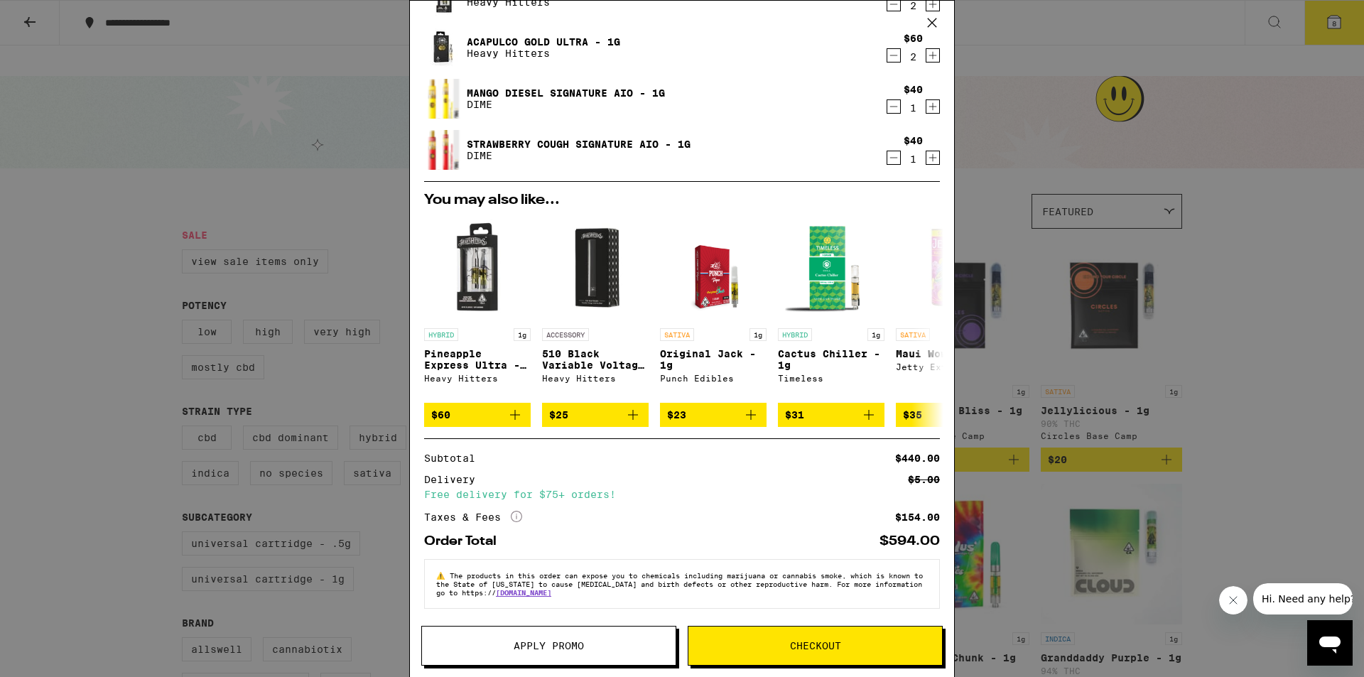
click at [790, 646] on span "Checkout" at bounding box center [815, 646] width 51 height 10
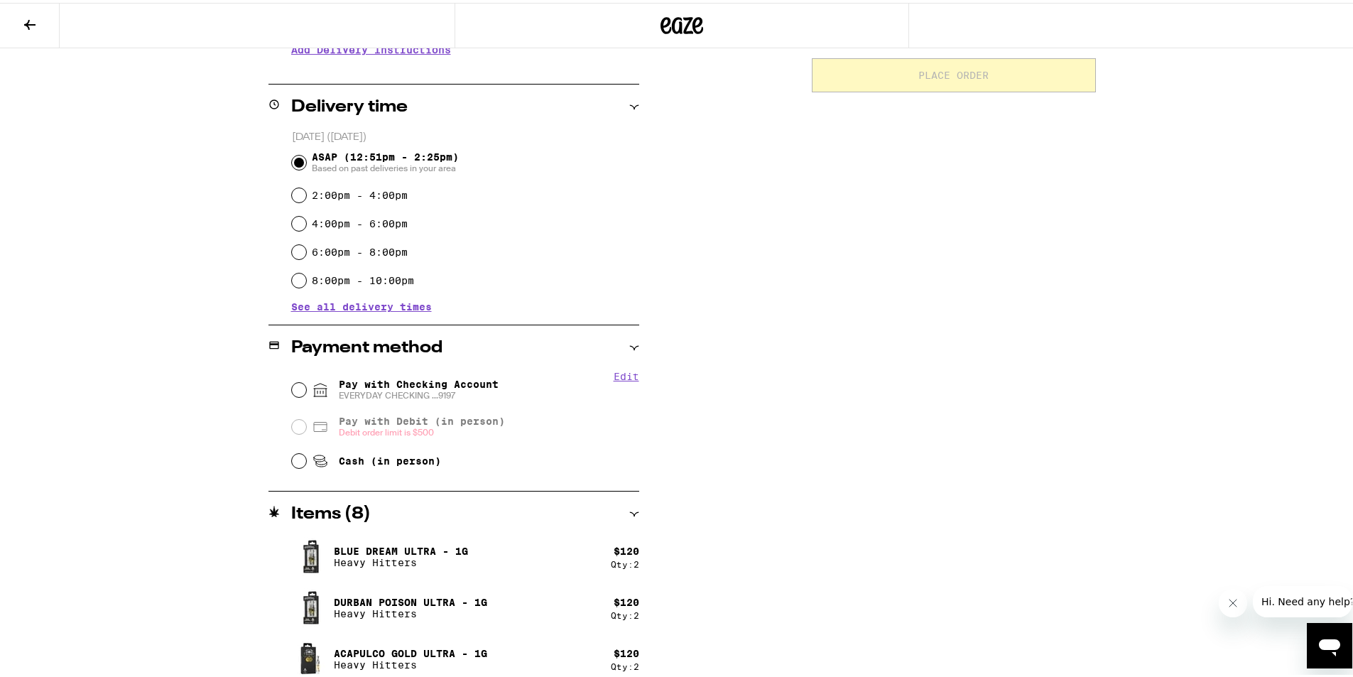
scroll to position [355, 0]
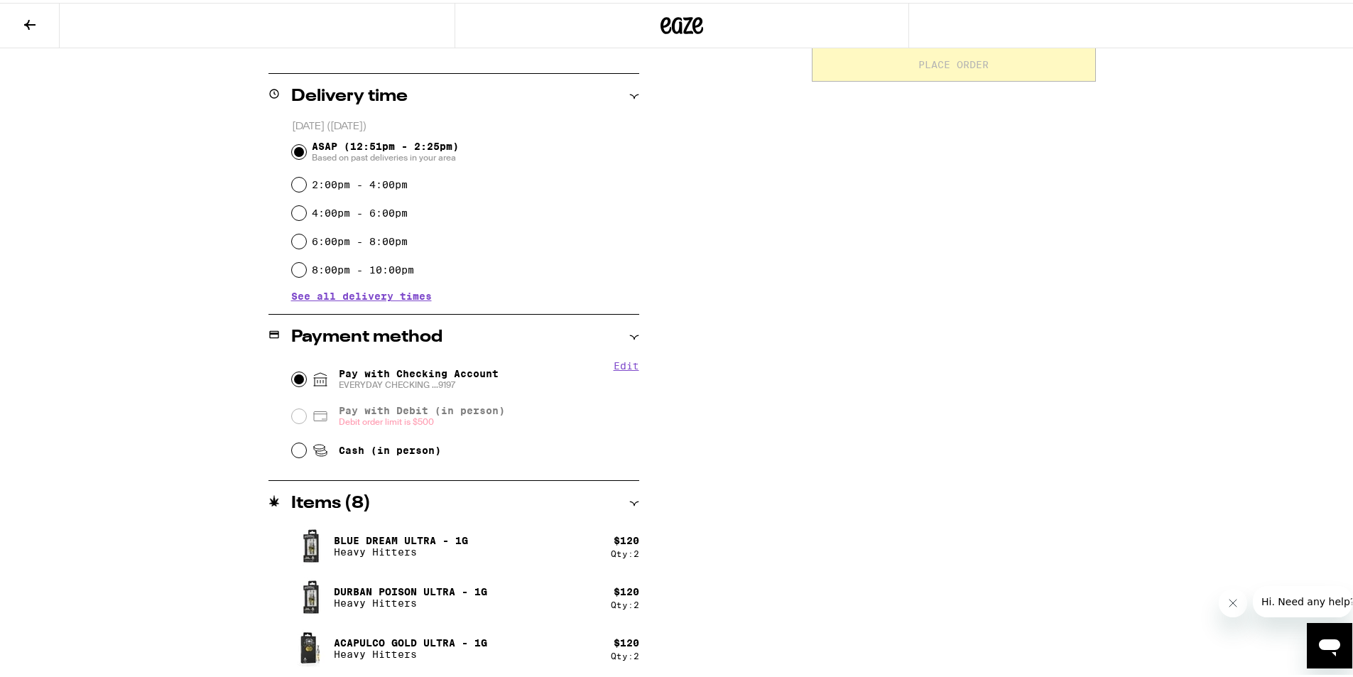
click at [292, 369] on input "Pay with Checking Account EVERYDAY CHECKING ...9197" at bounding box center [299, 376] width 14 height 14
radio input "true"
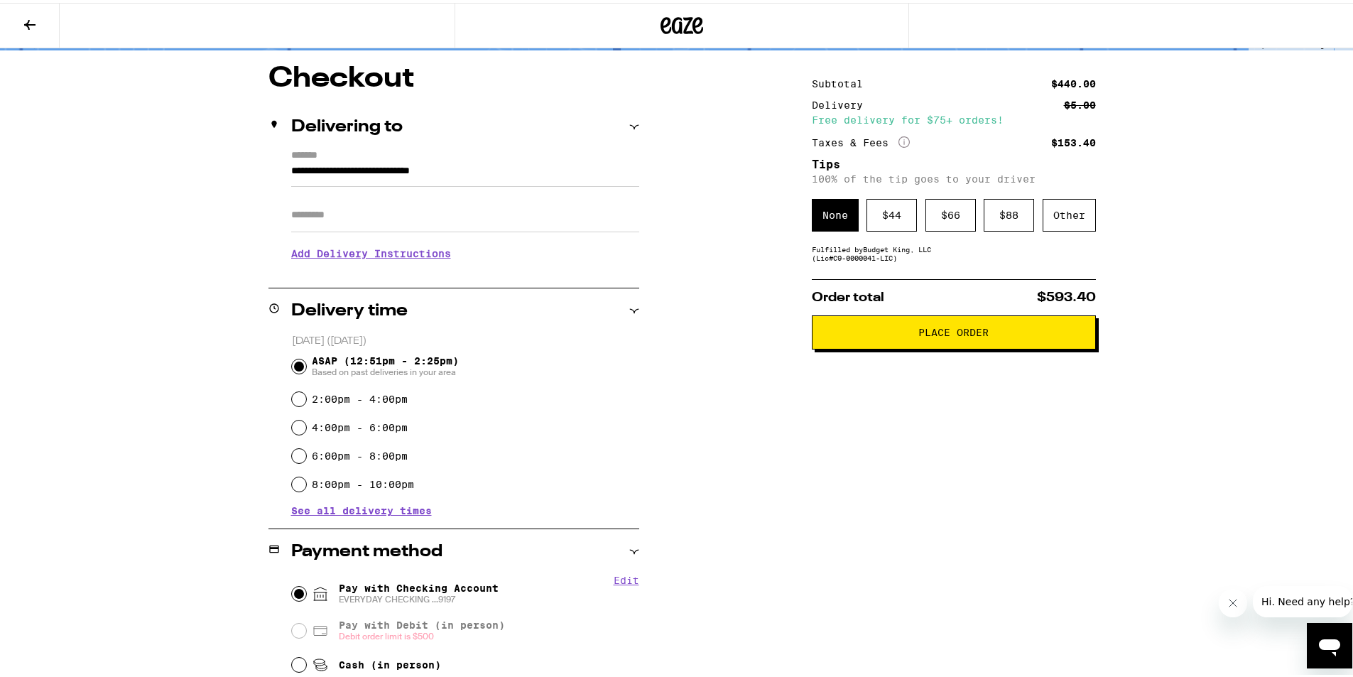
scroll to position [71, 0]
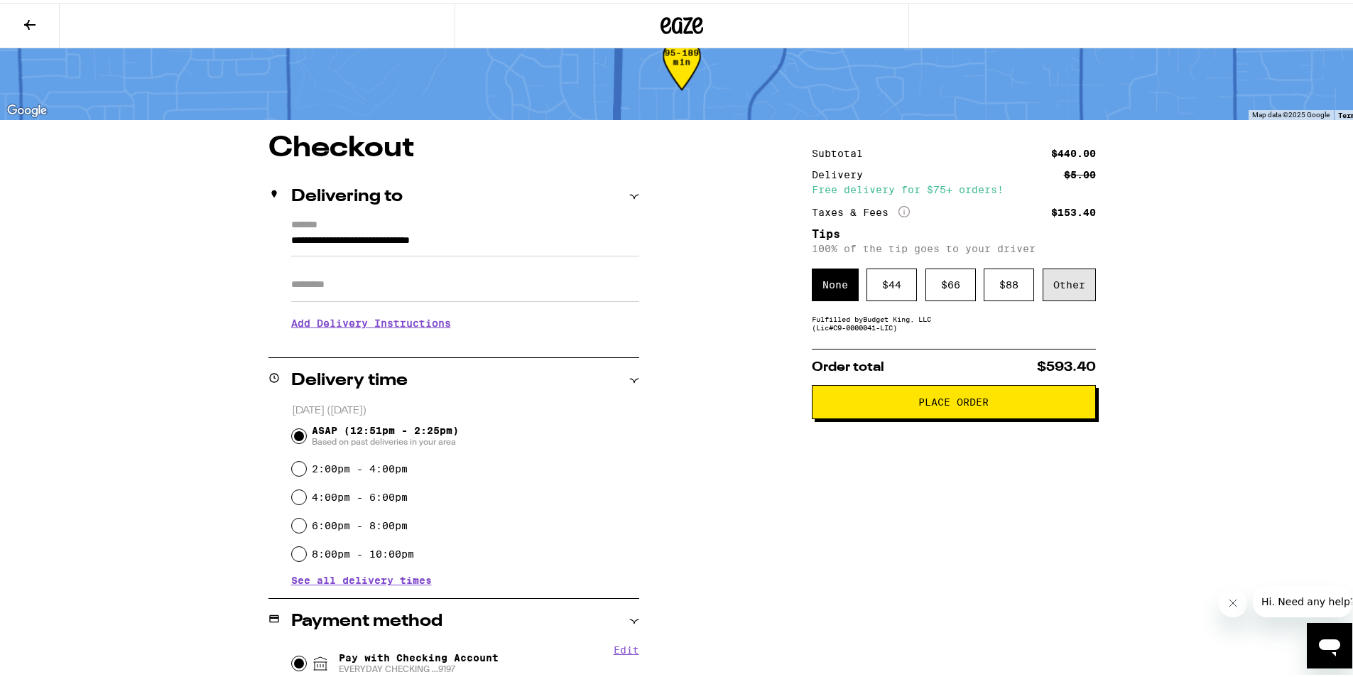
click at [1060, 266] on div "Other" at bounding box center [1069, 282] width 53 height 33
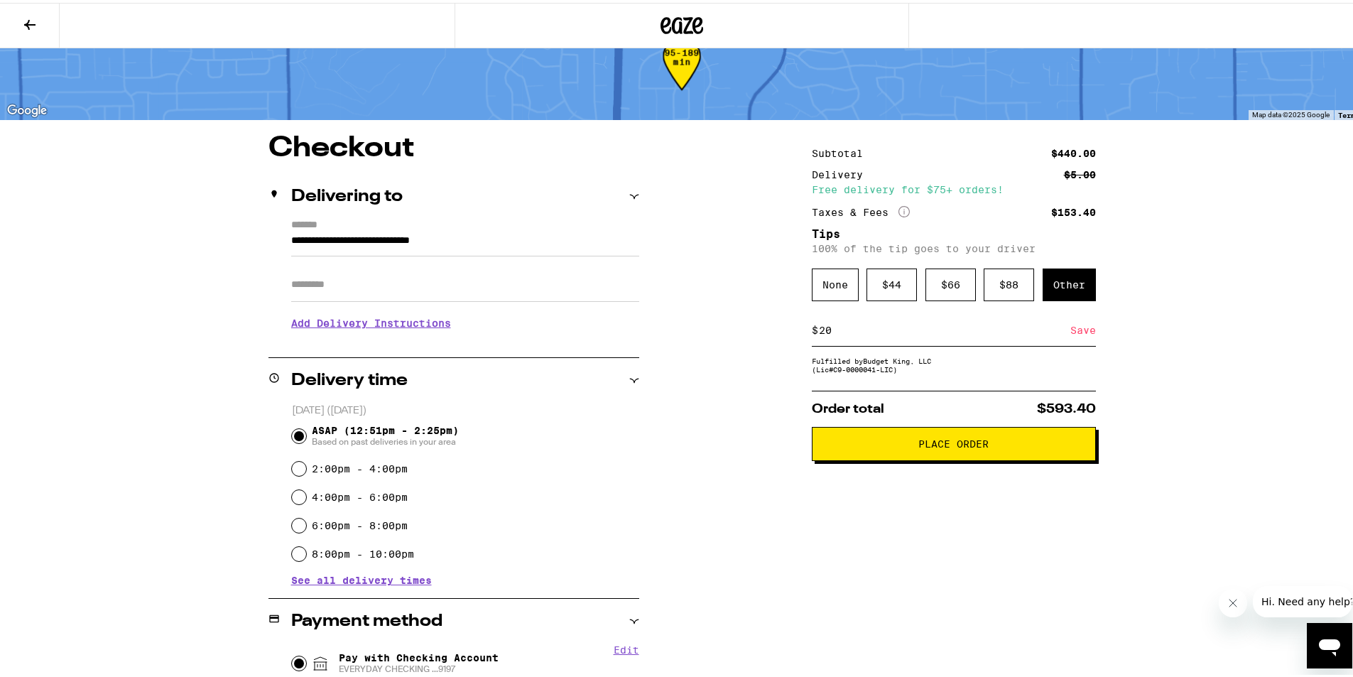
type input "20"
click at [1073, 312] on div "Save" at bounding box center [1083, 327] width 26 height 31
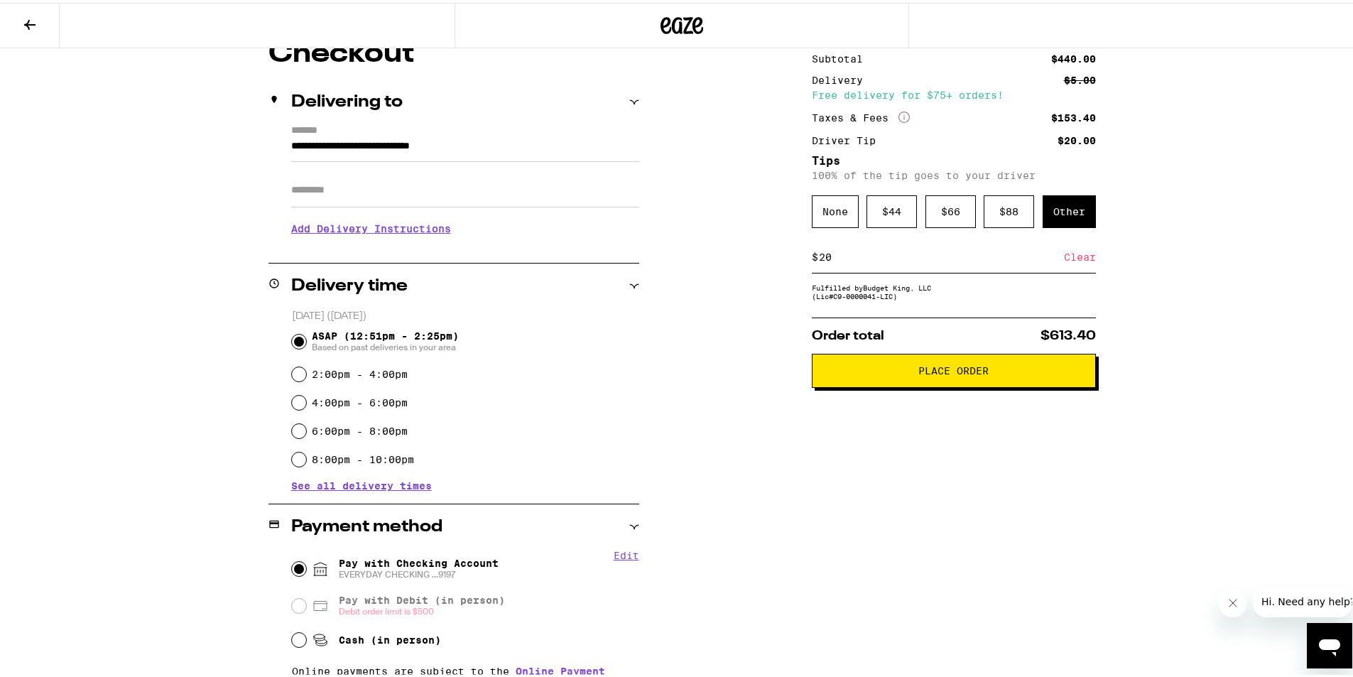
scroll to position [118, 0]
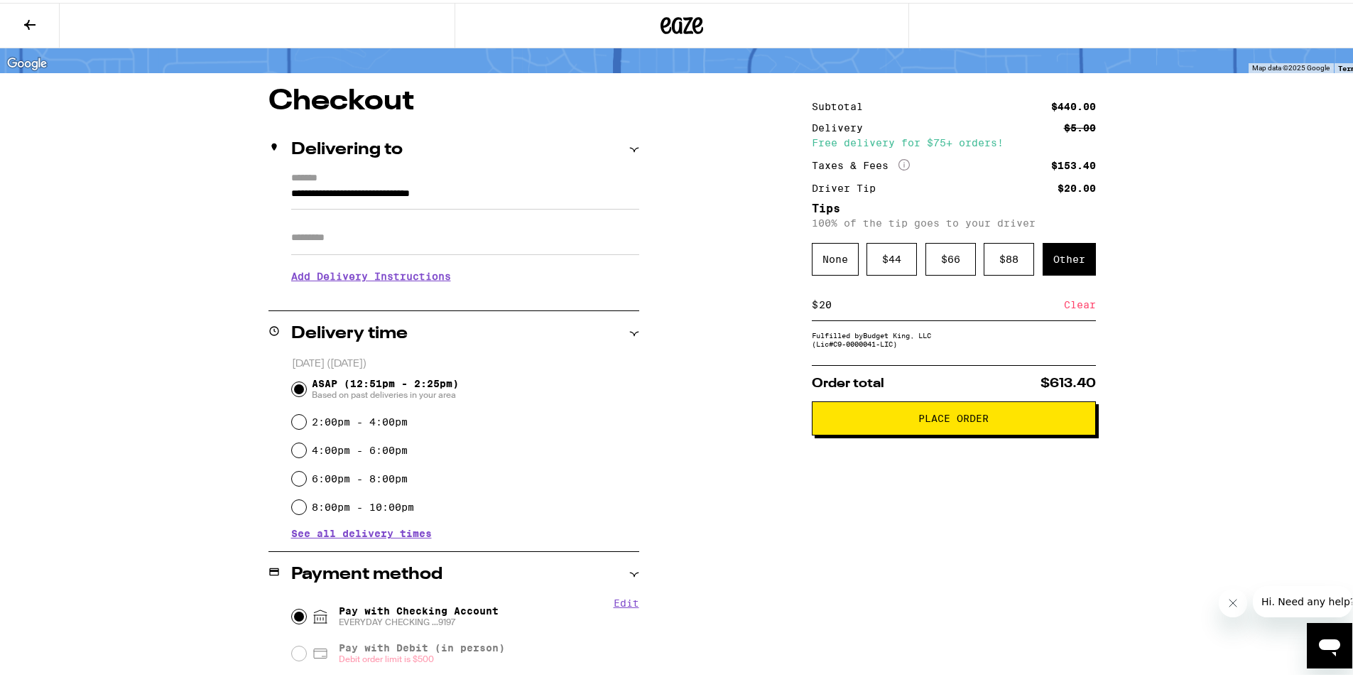
click at [962, 411] on span "Place Order" at bounding box center [953, 416] width 70 height 10
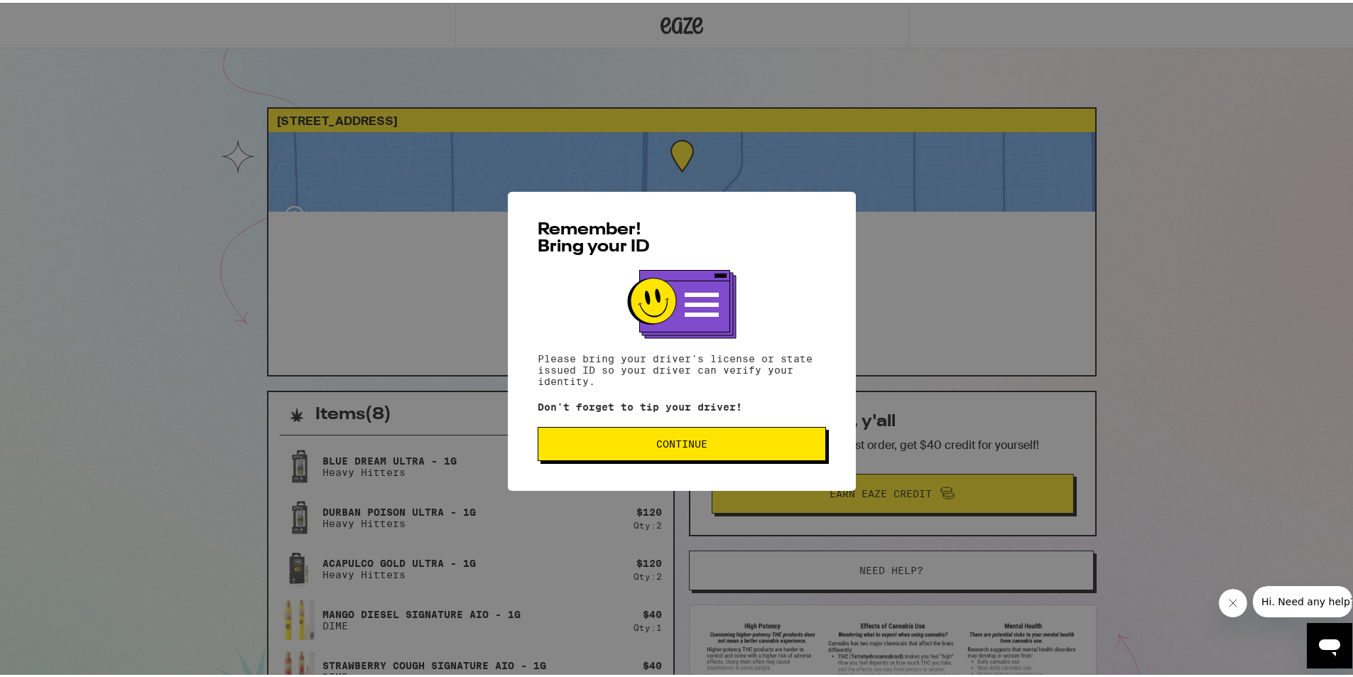
click at [749, 440] on span "Continue" at bounding box center [682, 441] width 264 height 10
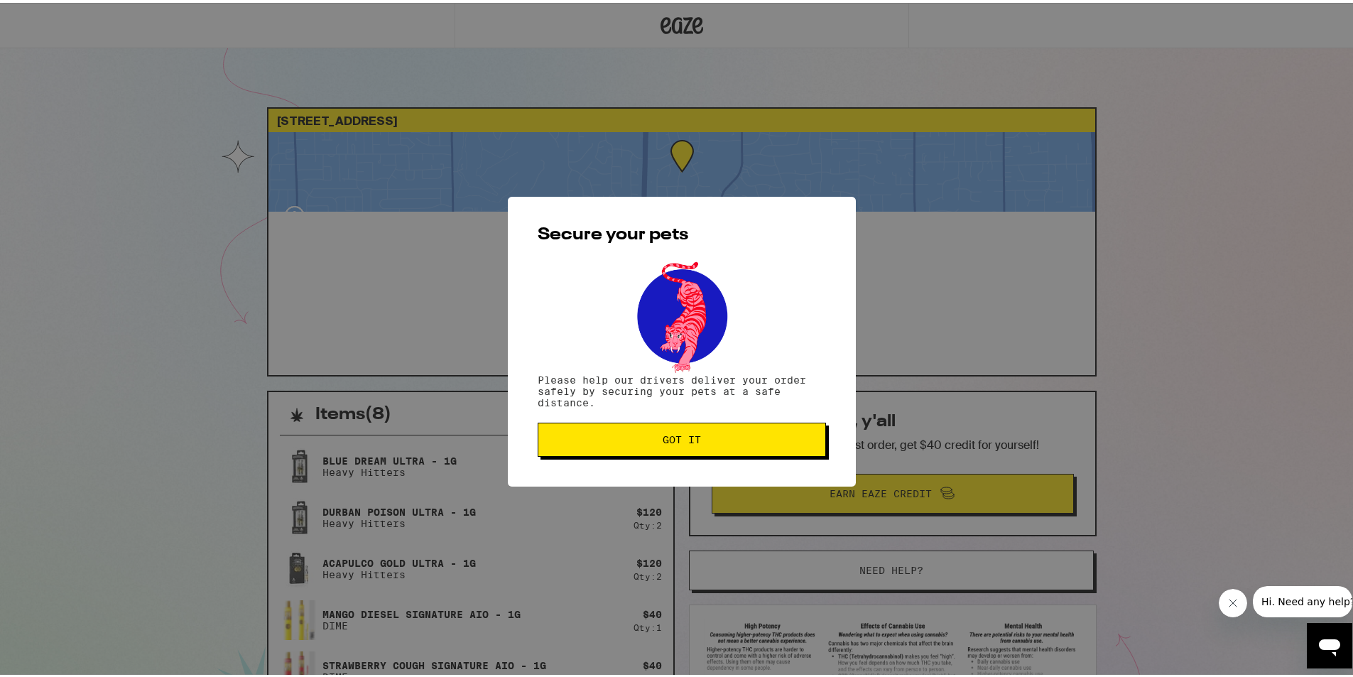
click at [705, 439] on span "Got it" at bounding box center [682, 437] width 264 height 10
